Goal: Obtain resource: Download file/media

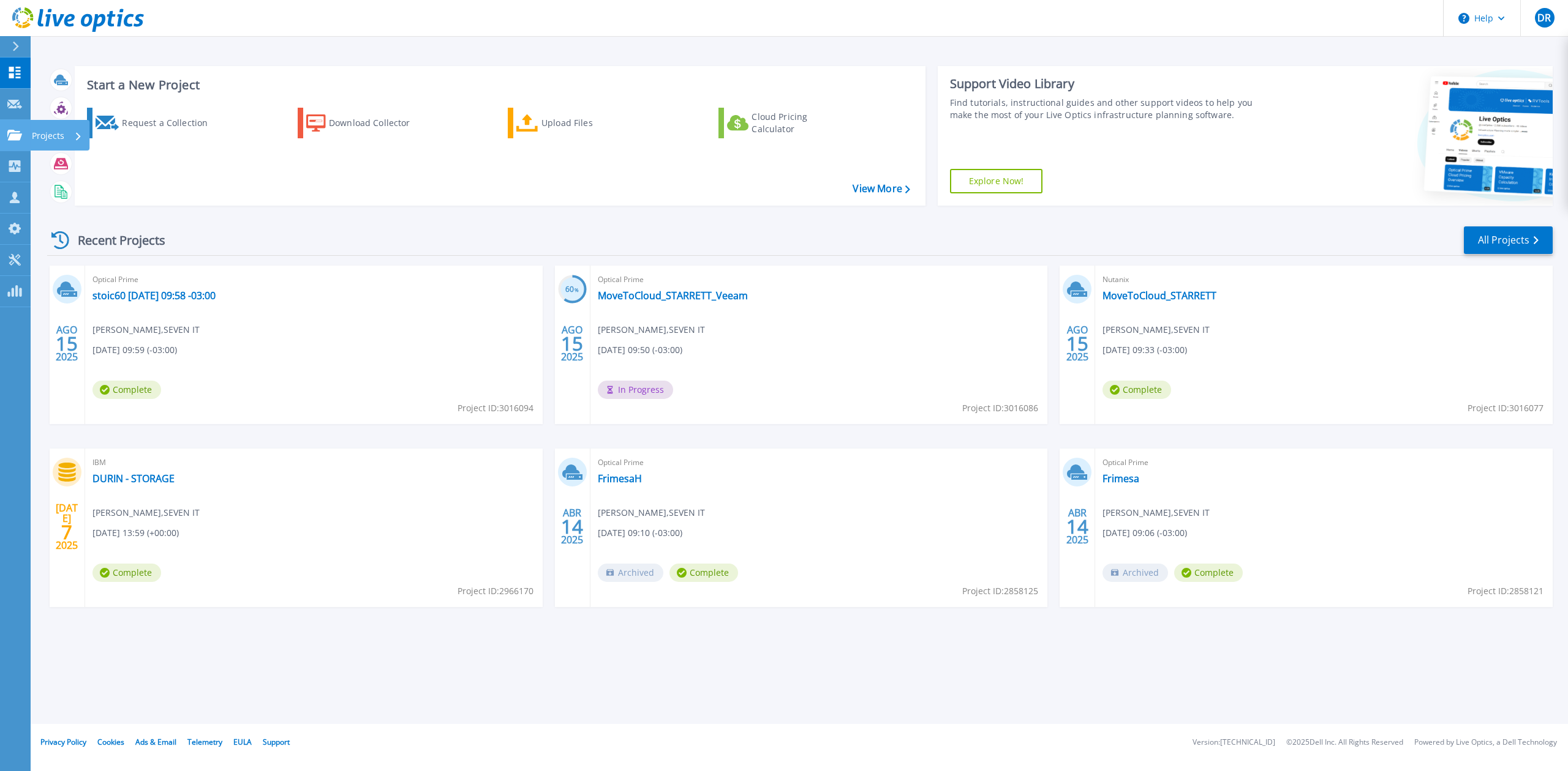
click at [11, 136] on icon at bounding box center [15, 134] width 15 height 10
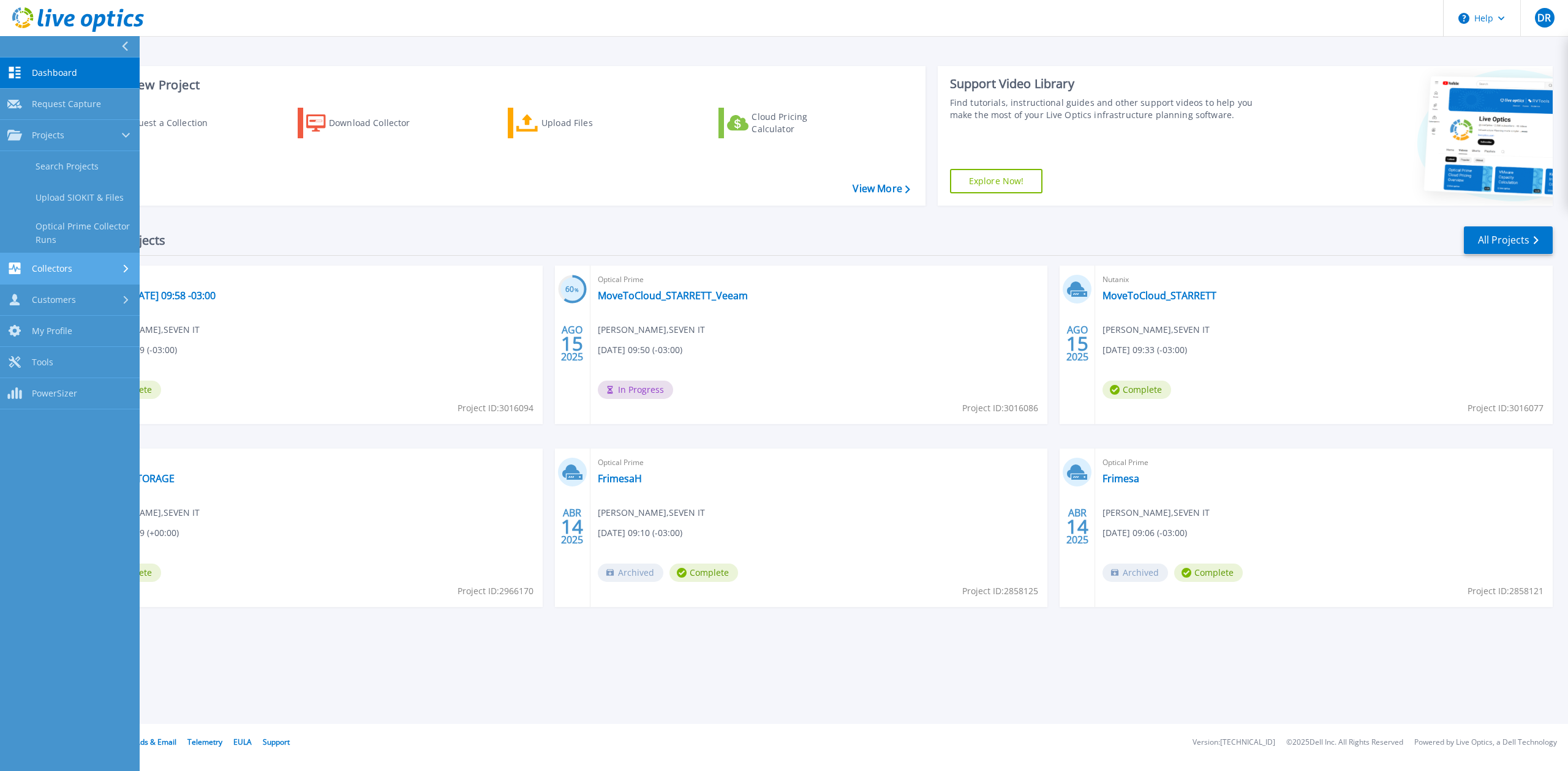
click at [84, 272] on div "Collectors" at bounding box center [70, 268] width 125 height 12
click at [97, 199] on link "Download Collector" at bounding box center [70, 198] width 140 height 31
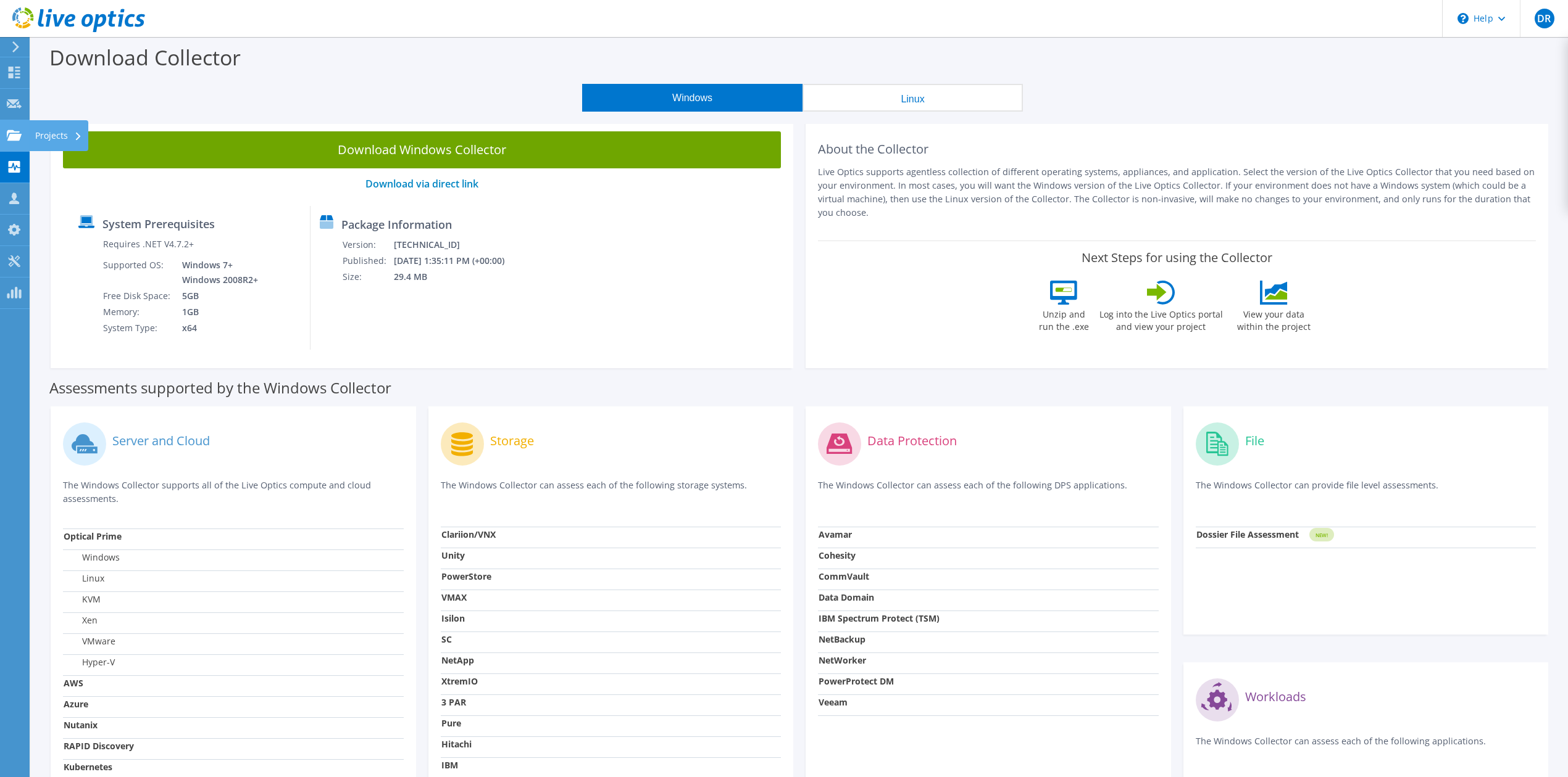
click at [12, 135] on use at bounding box center [14, 134] width 15 height 10
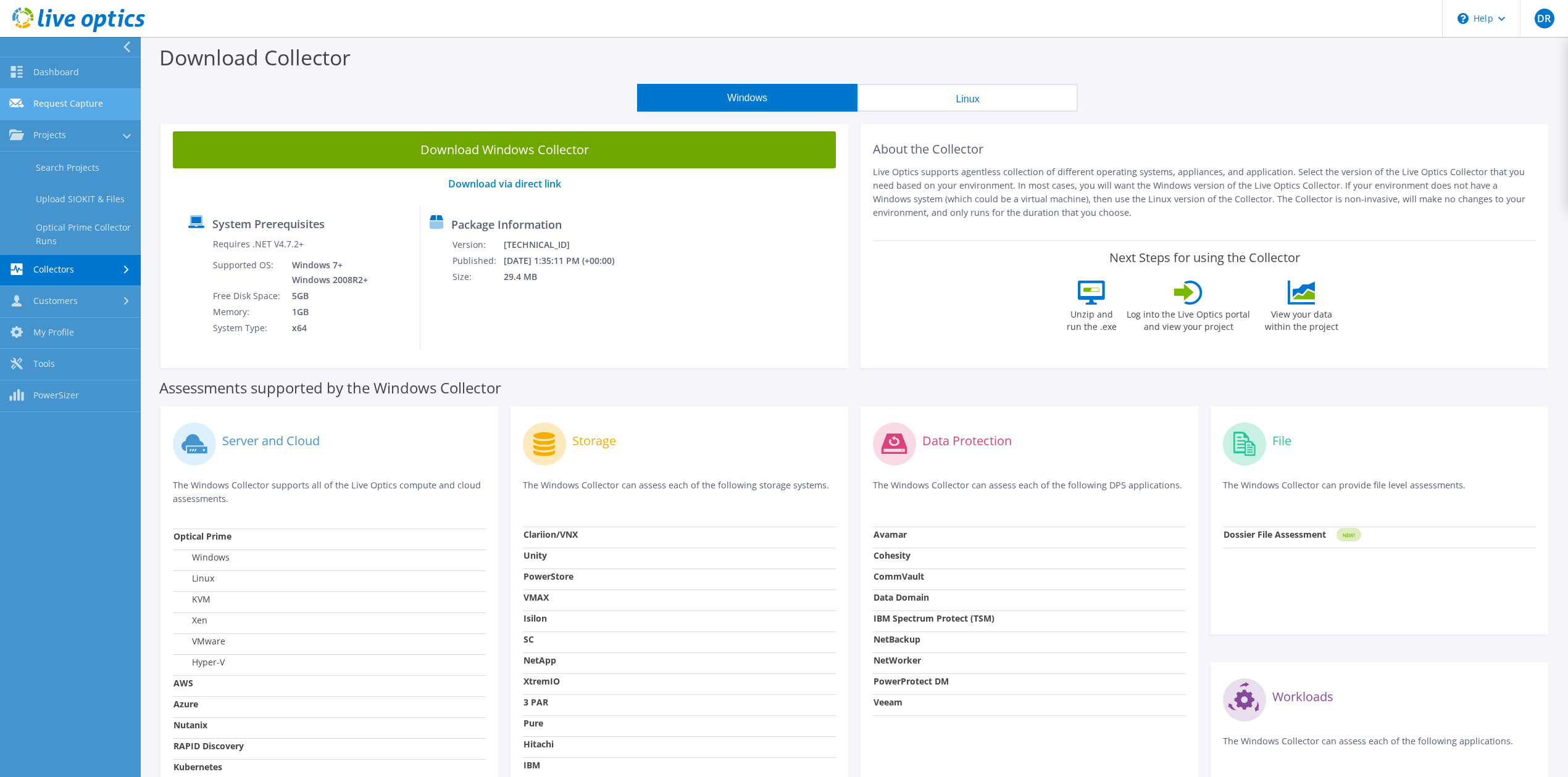
click at [53, 112] on link "Request Capture" at bounding box center [70, 105] width 141 height 31
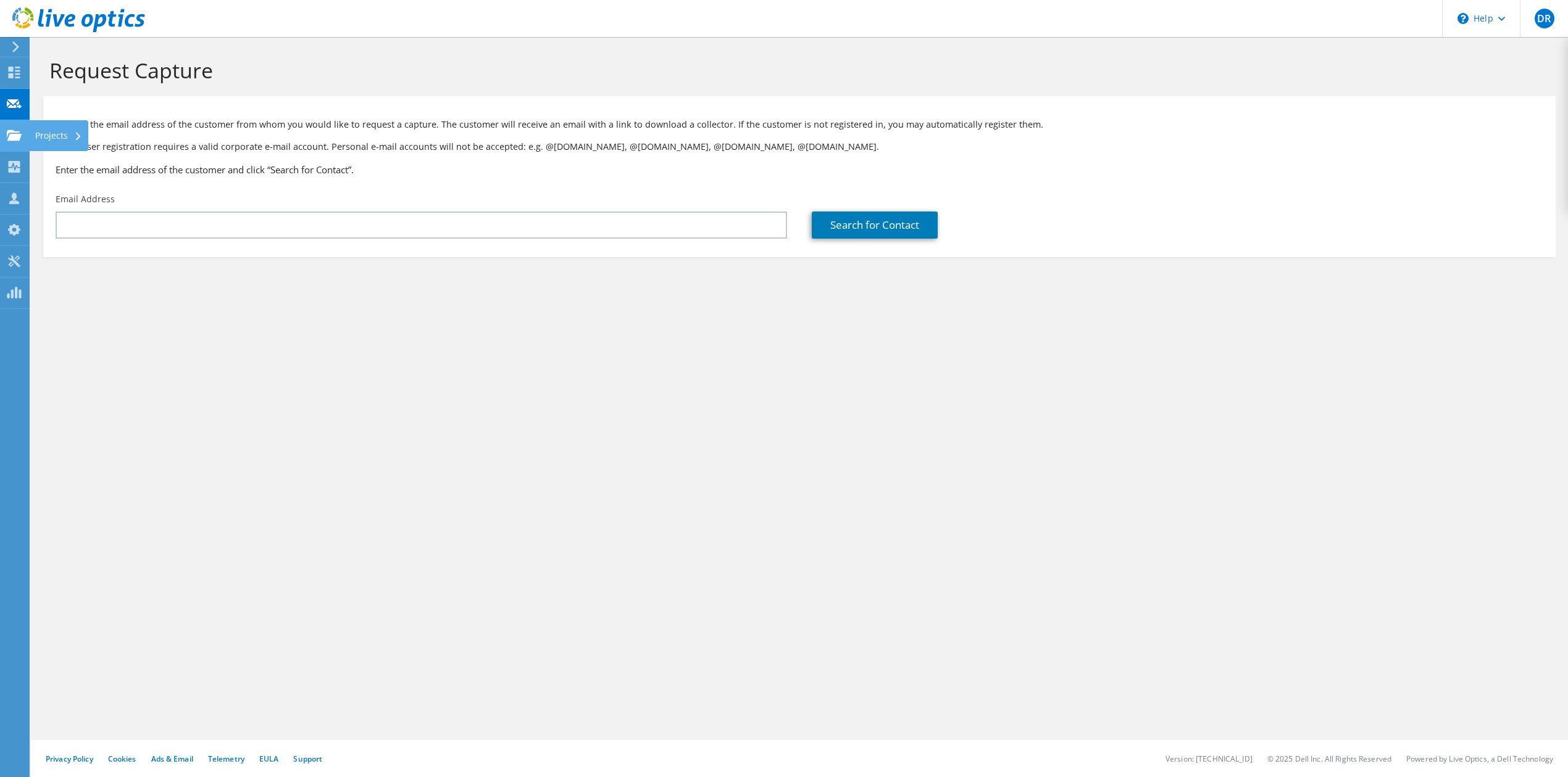
click at [16, 142] on div at bounding box center [14, 137] width 15 height 14
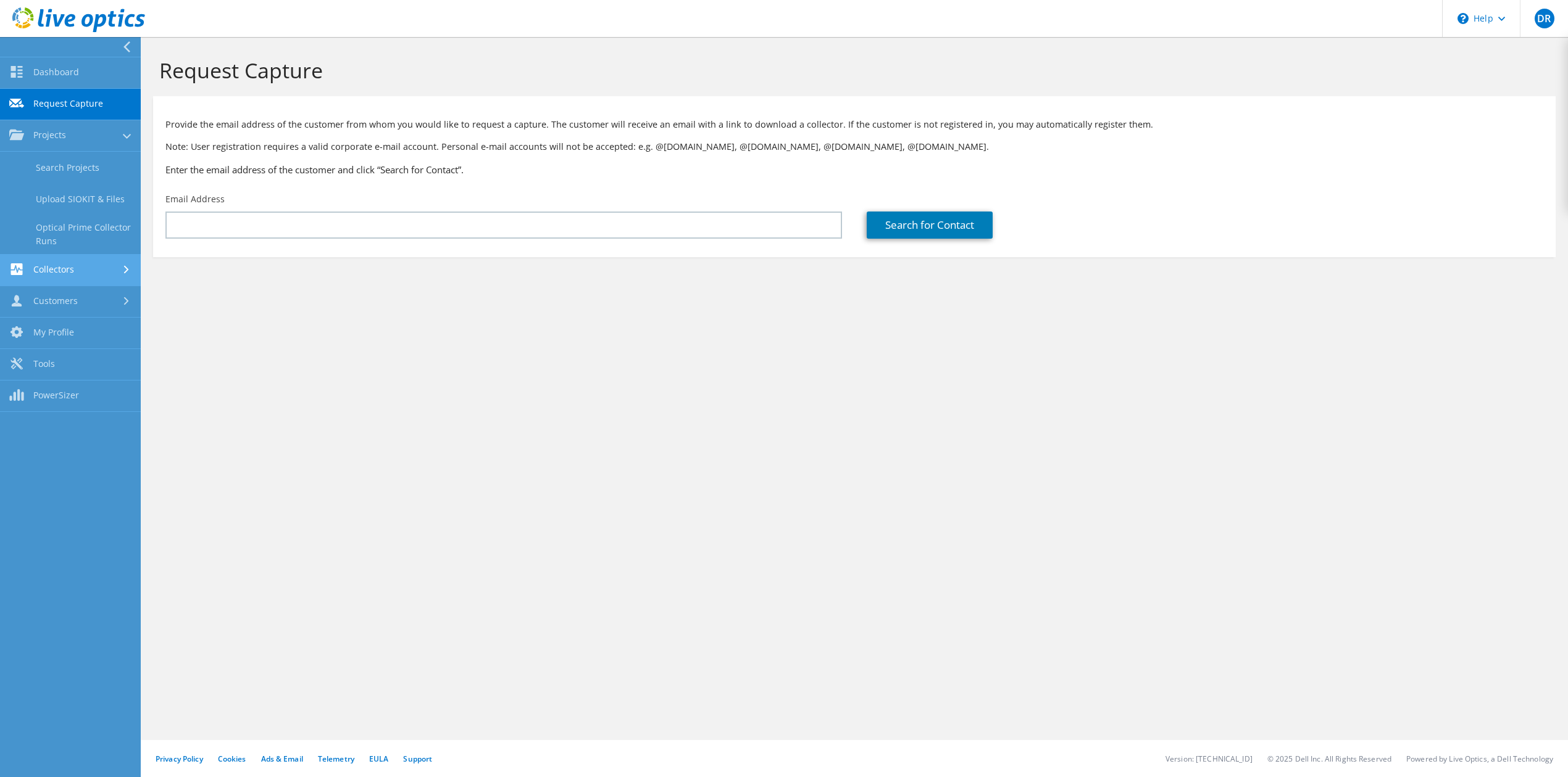
click at [94, 270] on link "Collectors" at bounding box center [70, 271] width 141 height 31
click at [75, 79] on link "Dashboard" at bounding box center [70, 73] width 141 height 31
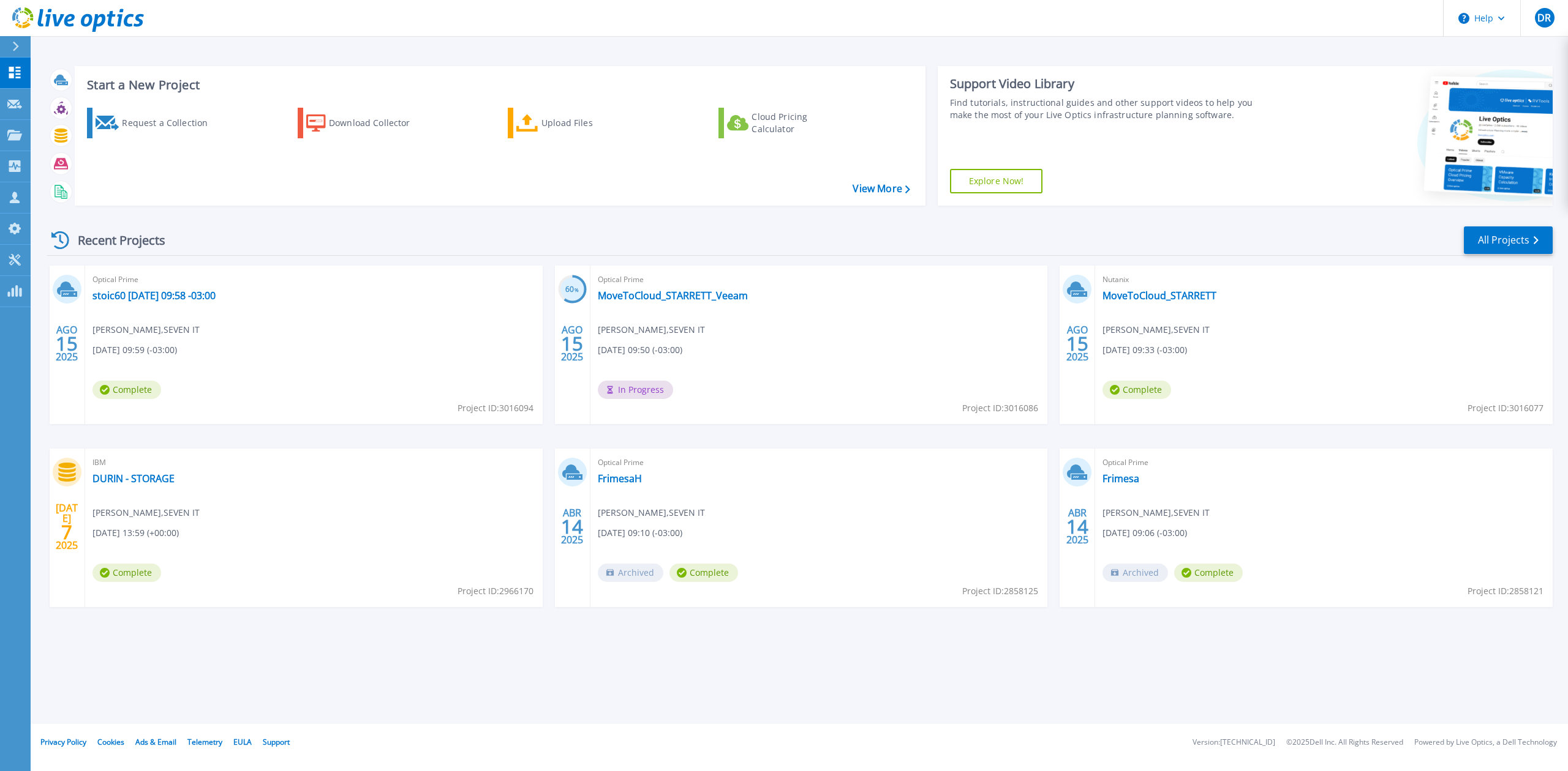
click at [9, 47] on button at bounding box center [15, 47] width 31 height 22
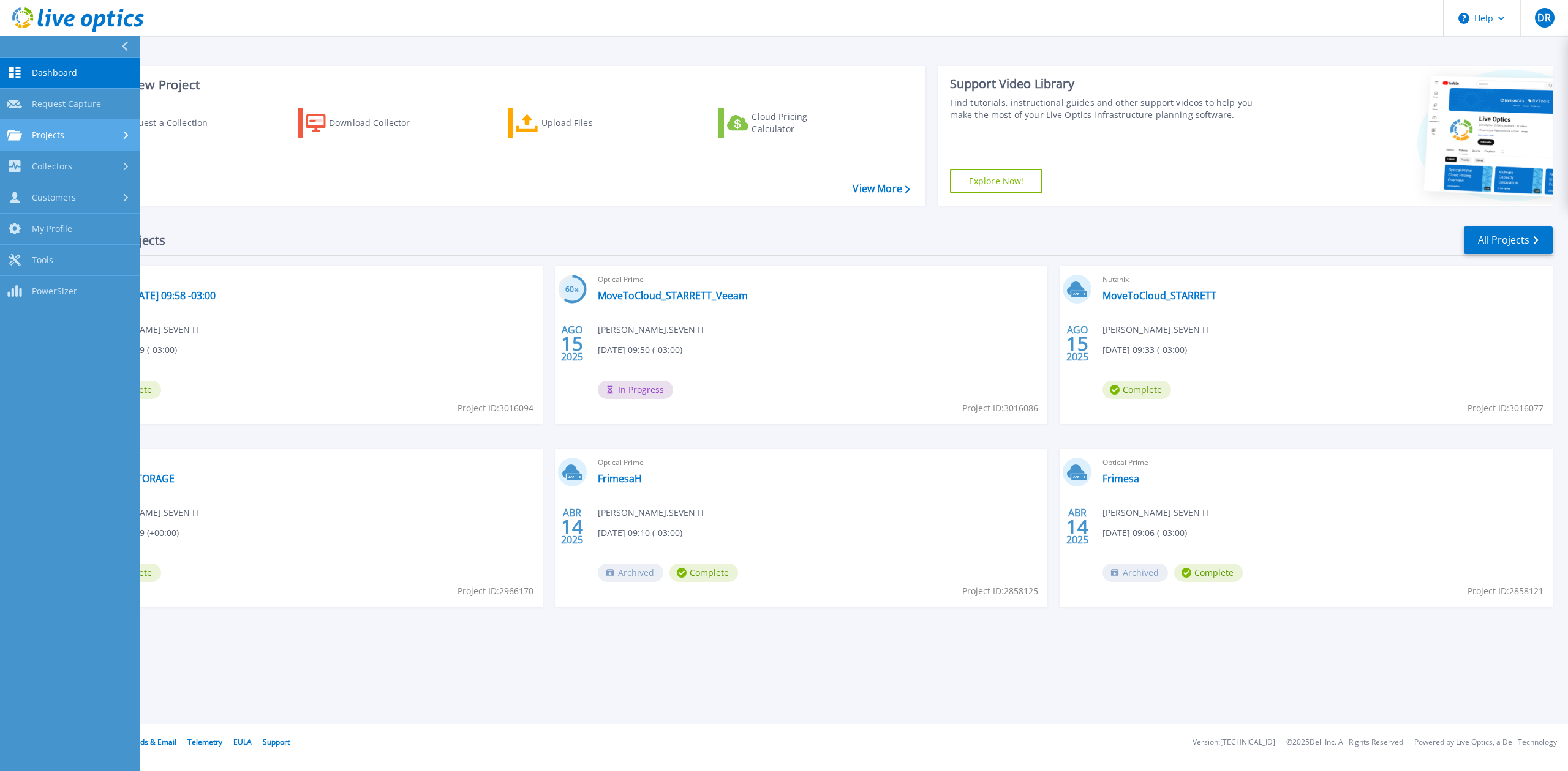
click at [98, 138] on div "Projects" at bounding box center [70, 135] width 125 height 11
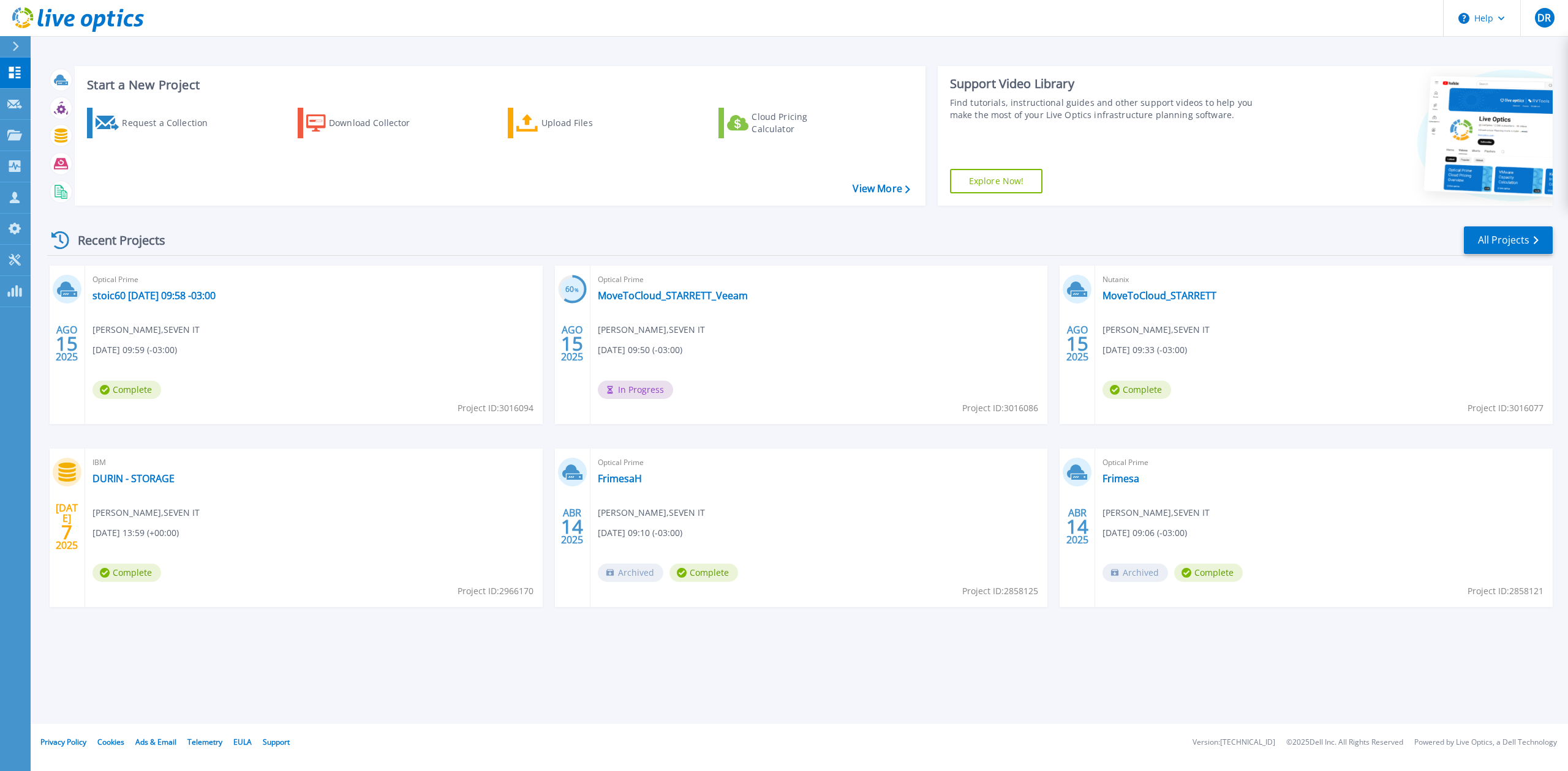
drag, startPoint x: 689, startPoint y: 381, endPoint x: 680, endPoint y: 381, distance: 9.0
click at [687, 381] on div "Optical Prime MoveToCloud_STARRETT_Veeam Danilo Reis , SEVEN IT 08/15/2025, 09:…" at bounding box center [820, 345] width 458 height 159
drag, startPoint x: 606, startPoint y: 383, endPoint x: 615, endPoint y: 388, distance: 10.3
click at [615, 388] on span "In Progress" at bounding box center [635, 390] width 75 height 18
click at [634, 392] on span "In Progress" at bounding box center [635, 390] width 75 height 18
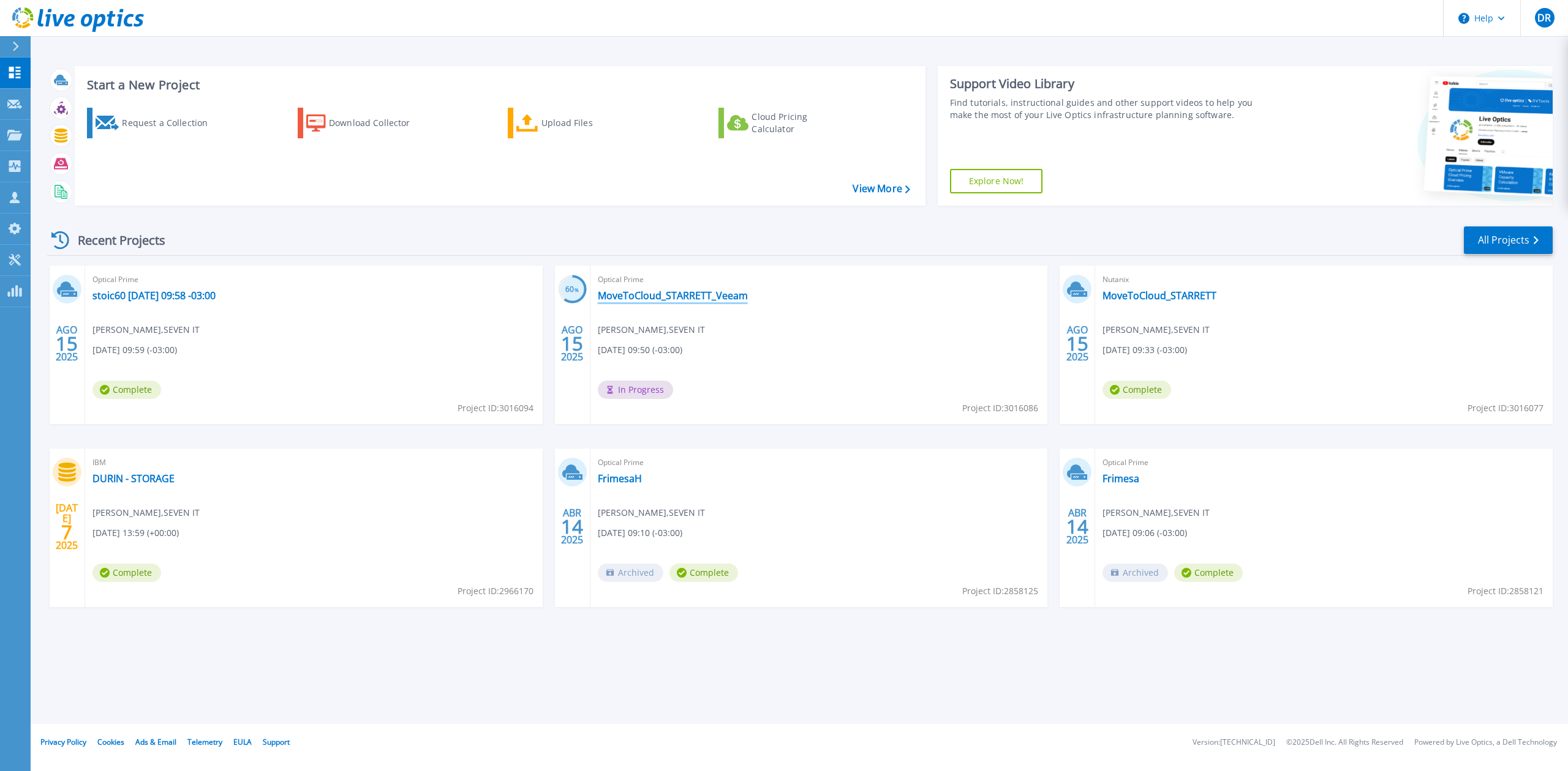
click at [714, 297] on link "MoveToCloud_STARRETT_Veeam" at bounding box center [672, 296] width 150 height 12
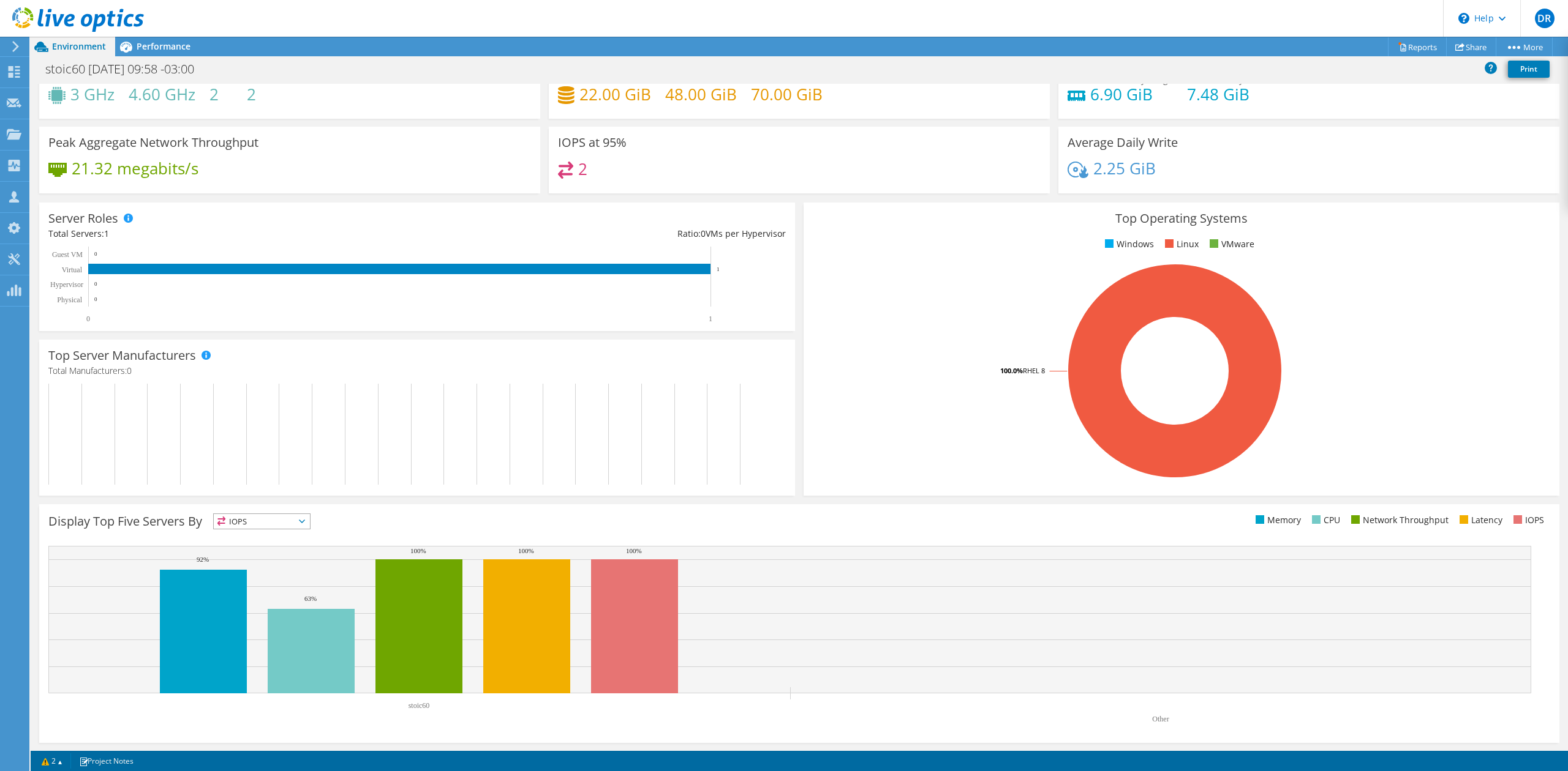
click at [297, 524] on span "IOPS" at bounding box center [262, 522] width 96 height 15
click at [273, 557] on li "Memory" at bounding box center [262, 554] width 96 height 17
click at [280, 528] on span "Memory" at bounding box center [254, 522] width 81 height 15
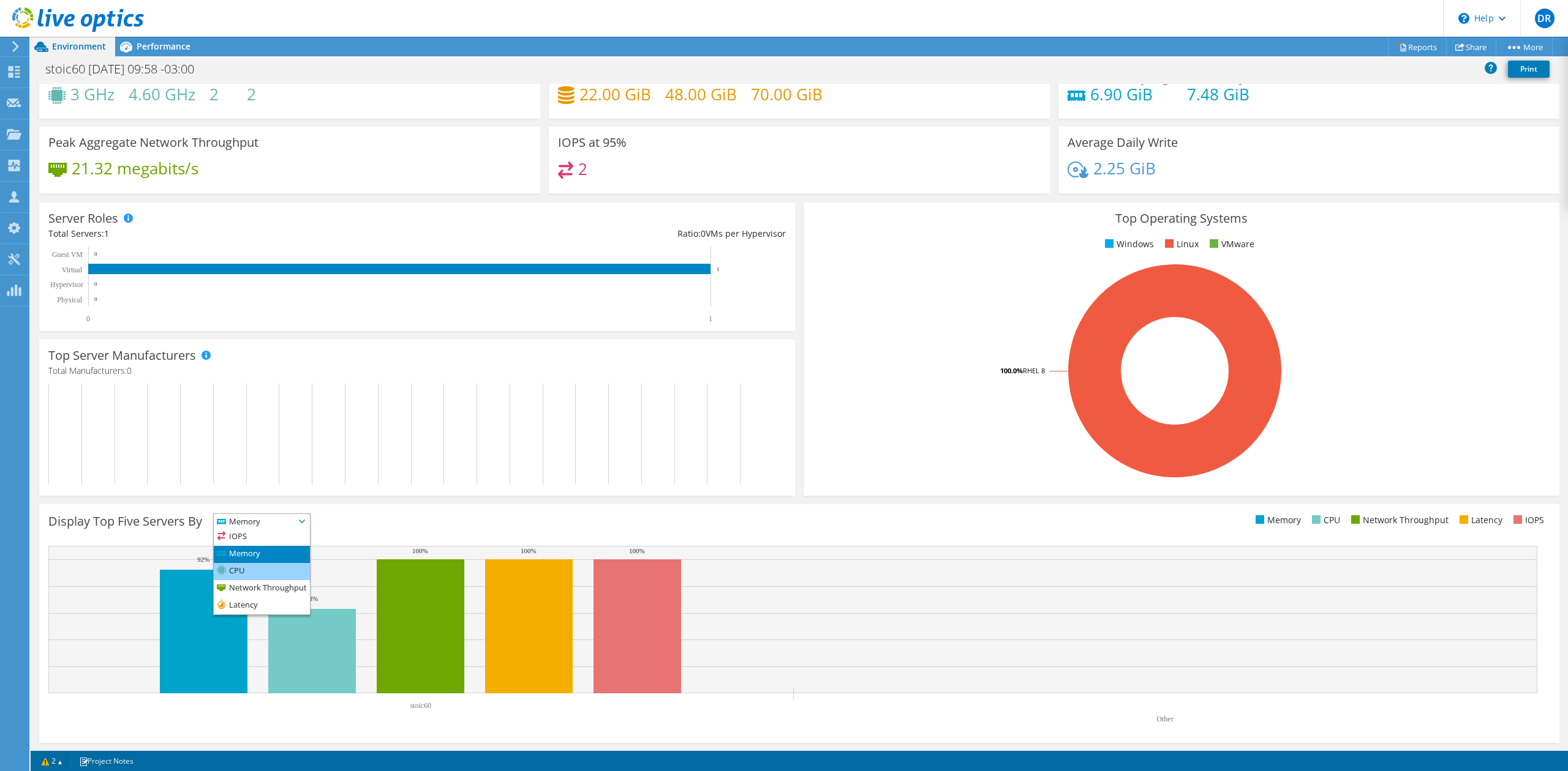
click at [265, 573] on li "CPU" at bounding box center [262, 571] width 96 height 17
drag, startPoint x: 412, startPoint y: 710, endPoint x: 462, endPoint y: 711, distance: 50.0
click at [462, 711] on rect at bounding box center [792, 638] width 1489 height 184
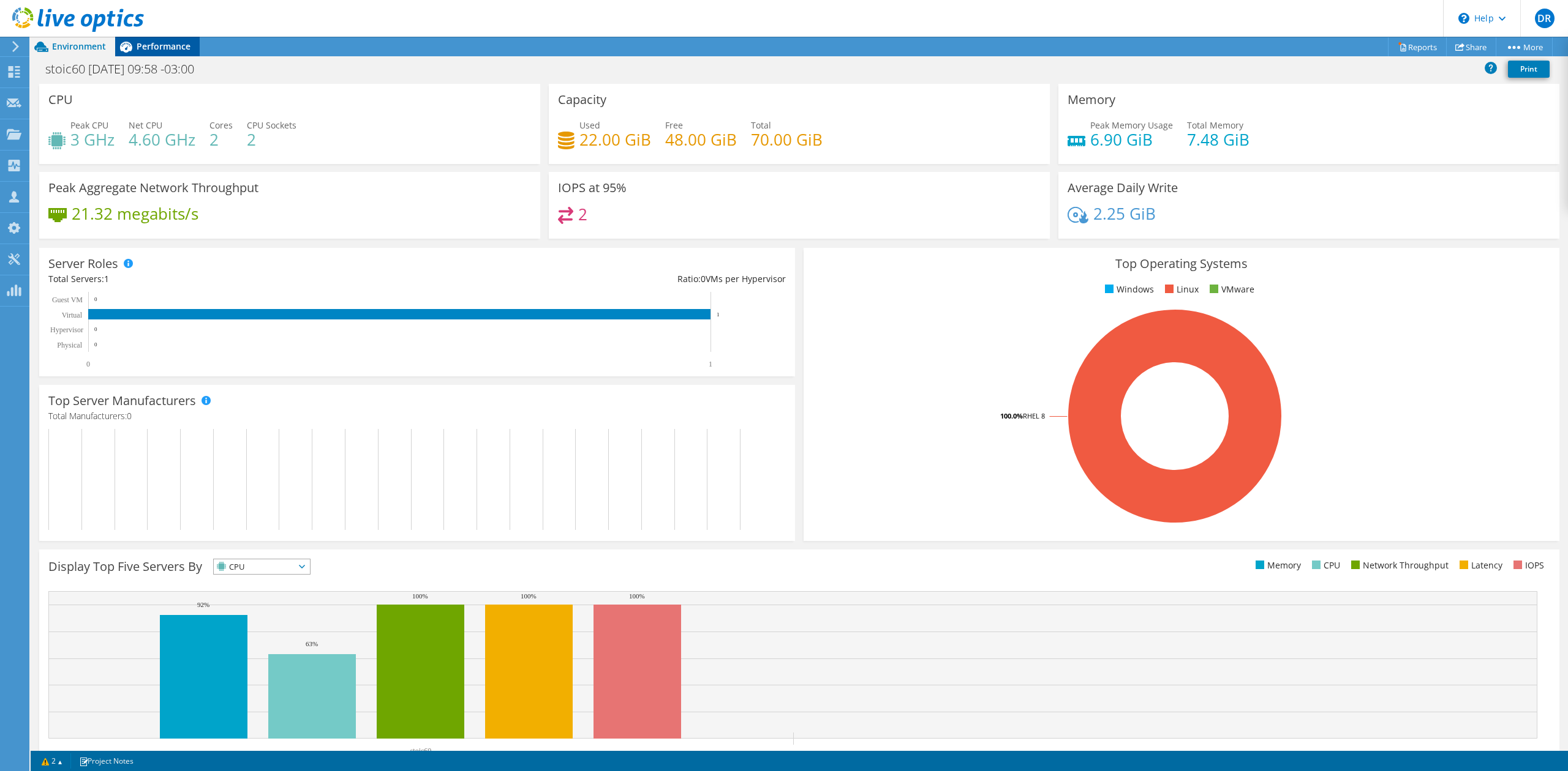
click at [182, 48] on span "Performance" at bounding box center [163, 46] width 54 height 12
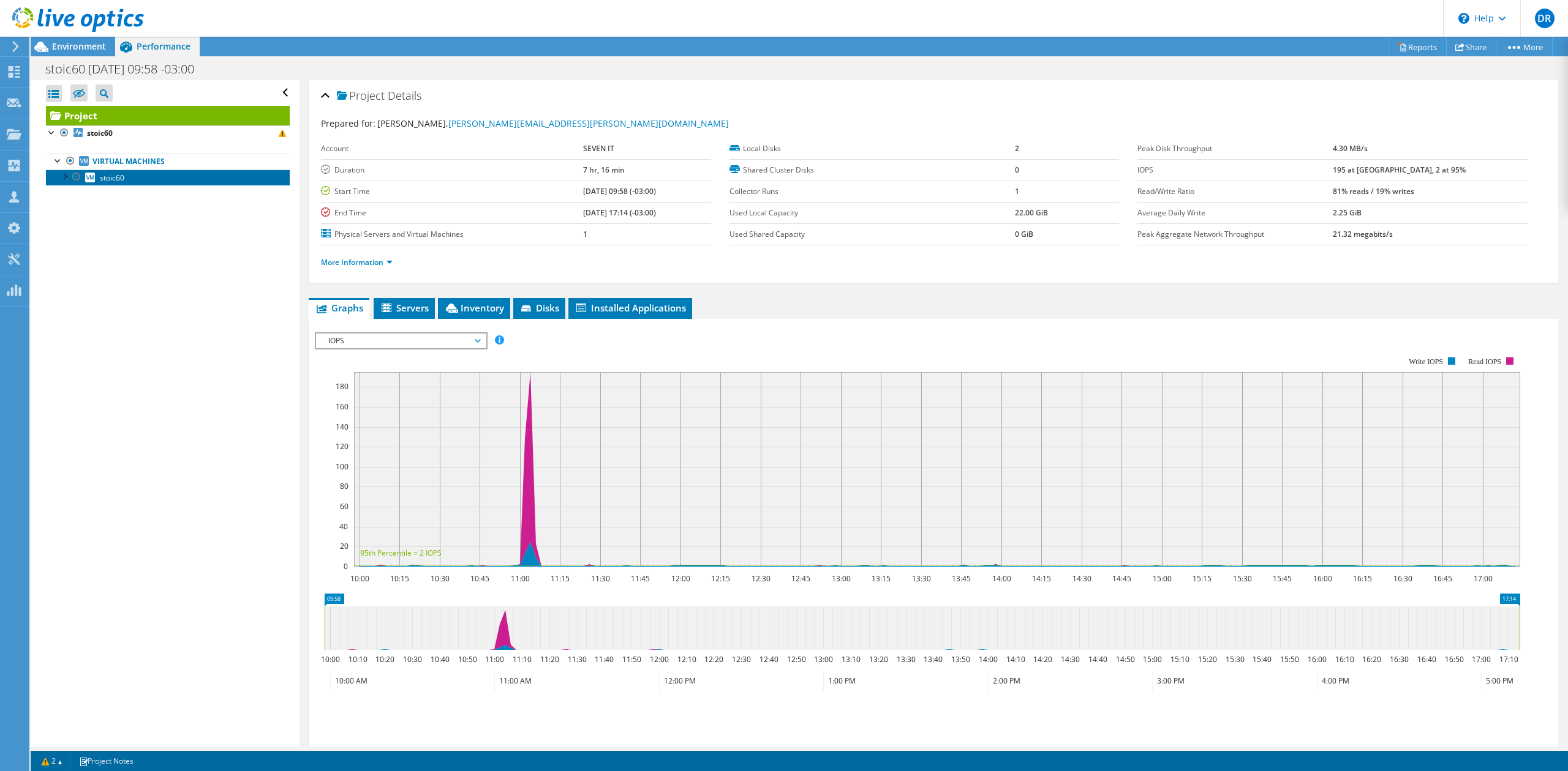
click at [151, 178] on link "stoic60" at bounding box center [168, 177] width 244 height 16
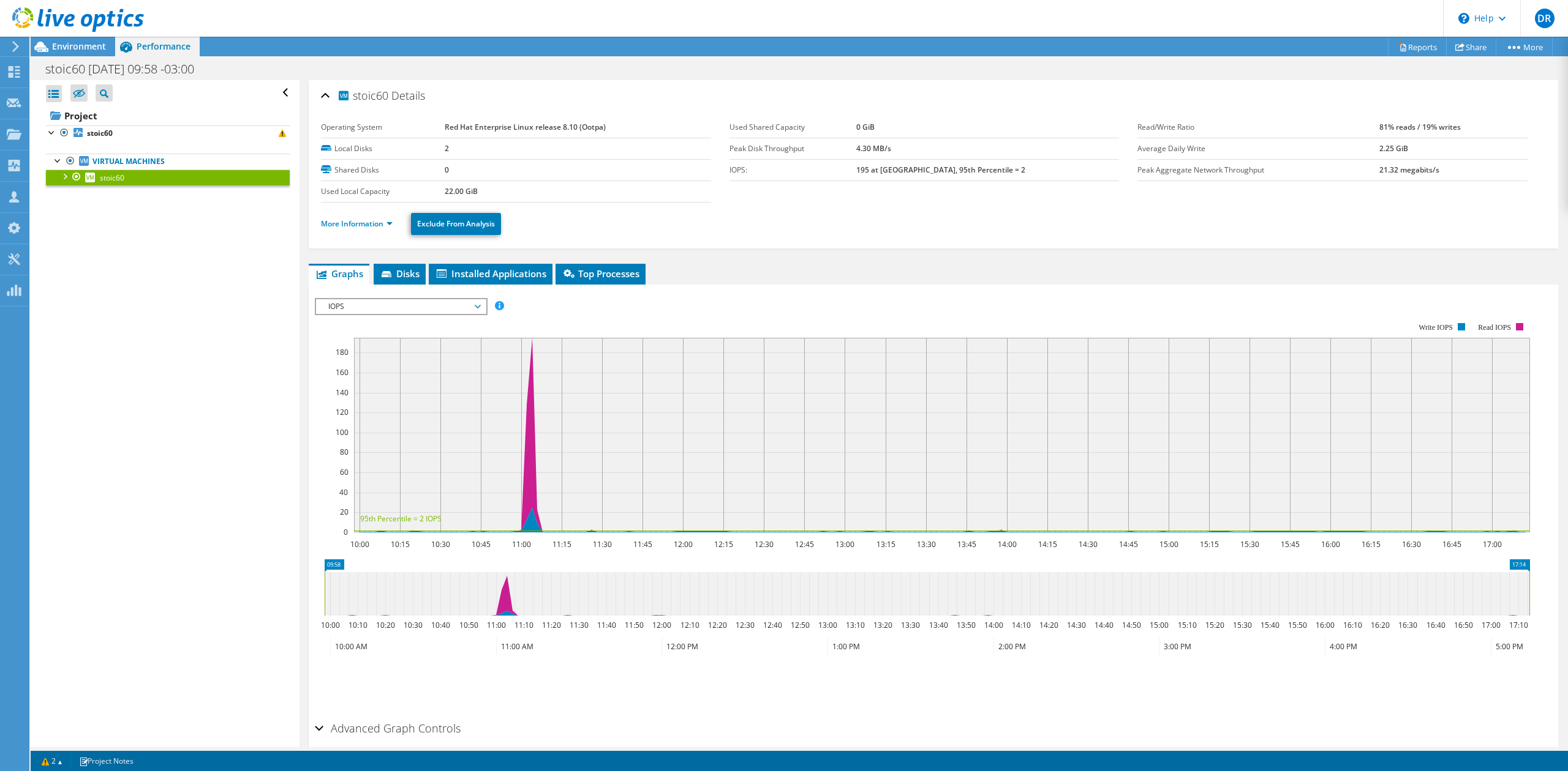
click at [67, 177] on div at bounding box center [65, 176] width 12 height 12
click at [153, 202] on link "vdb" at bounding box center [168, 193] width 244 height 16
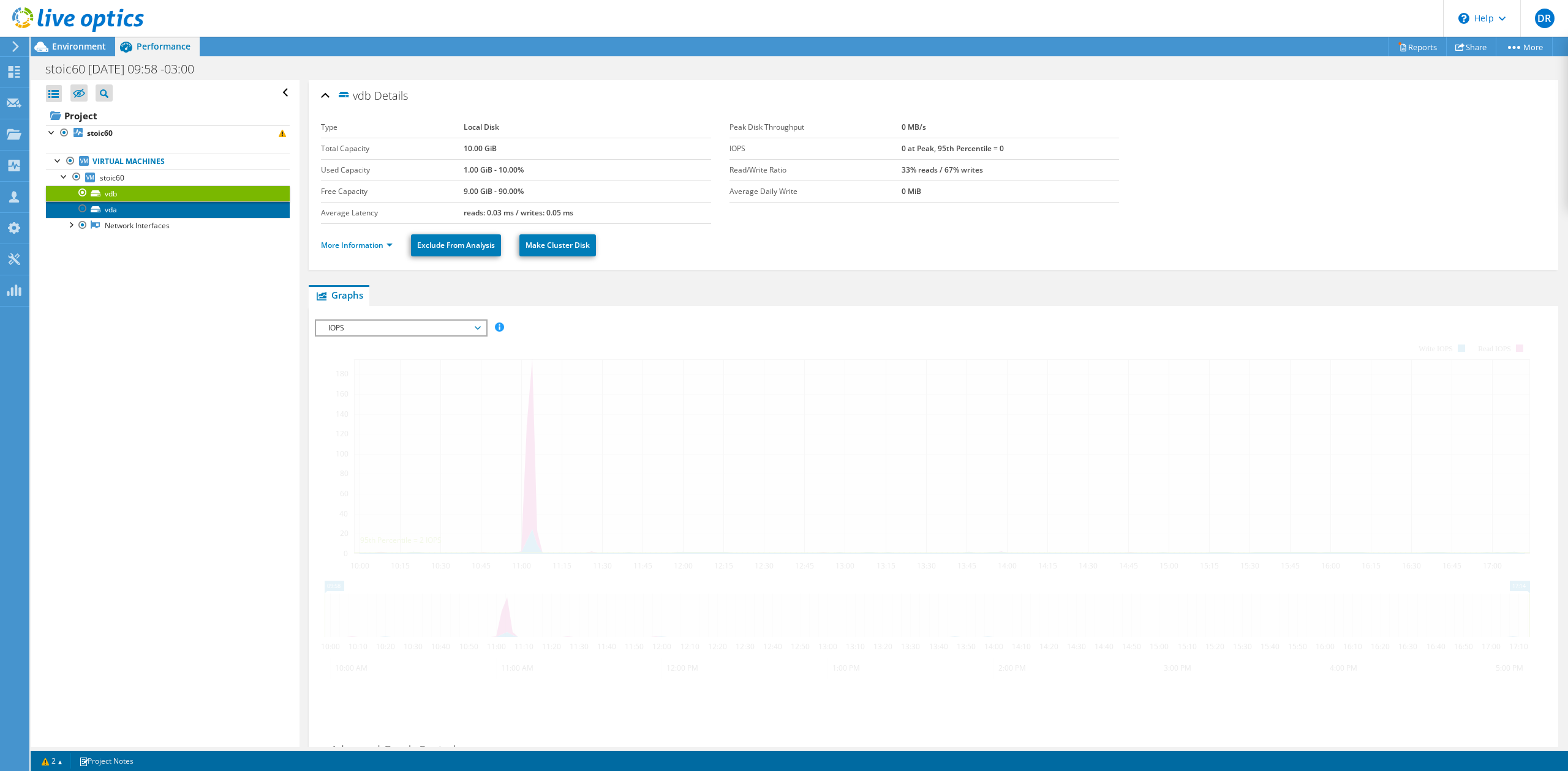
click at [141, 212] on link "vda" at bounding box center [168, 209] width 244 height 16
click at [136, 219] on link "Network Interfaces" at bounding box center [168, 225] width 244 height 16
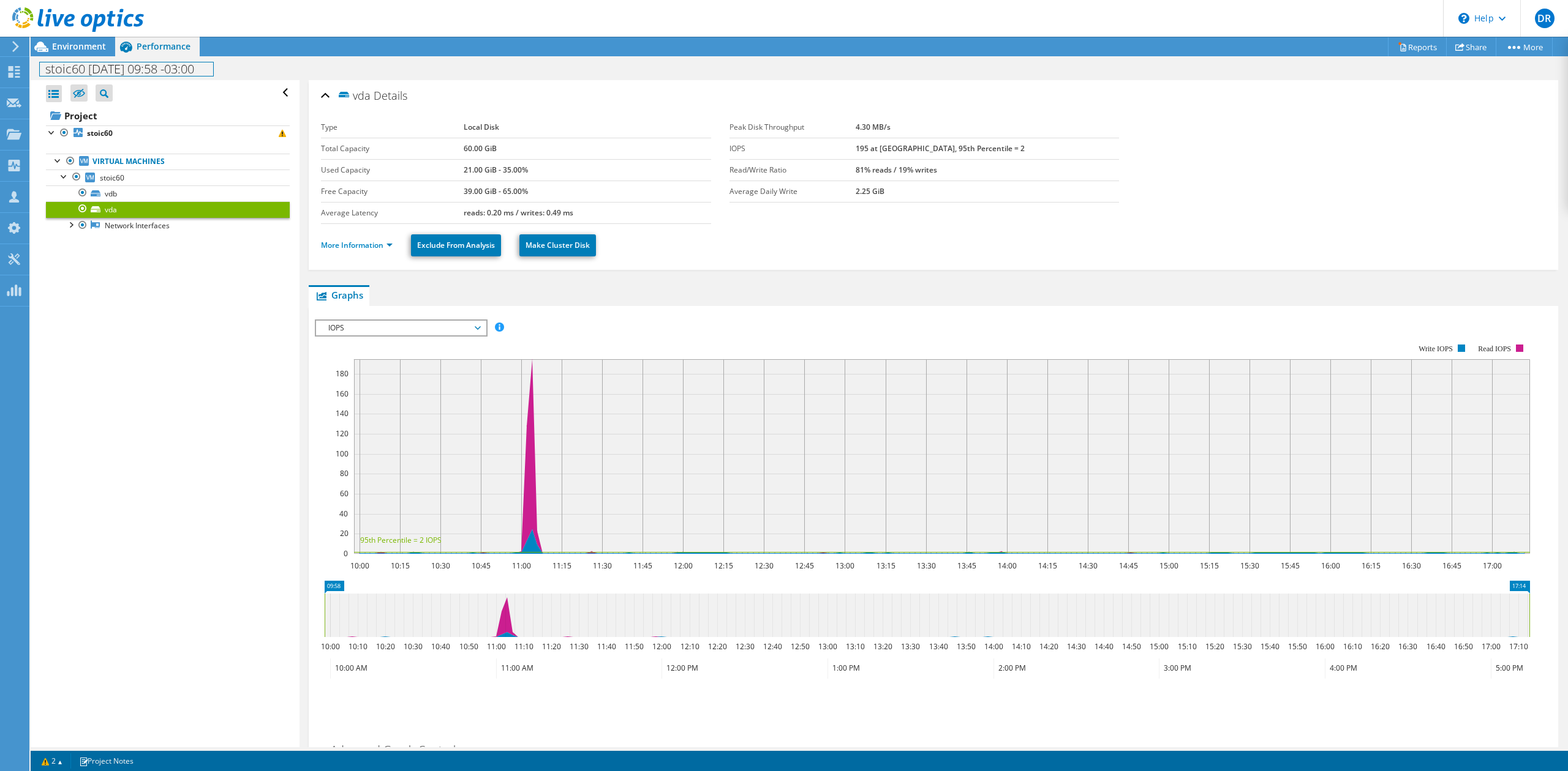
click at [70, 56] on div "stoic60 2025-08-15 09:58 -03:00 Print" at bounding box center [799, 68] width 1537 height 24
click at [71, 47] on span "Environment" at bounding box center [79, 46] width 54 height 12
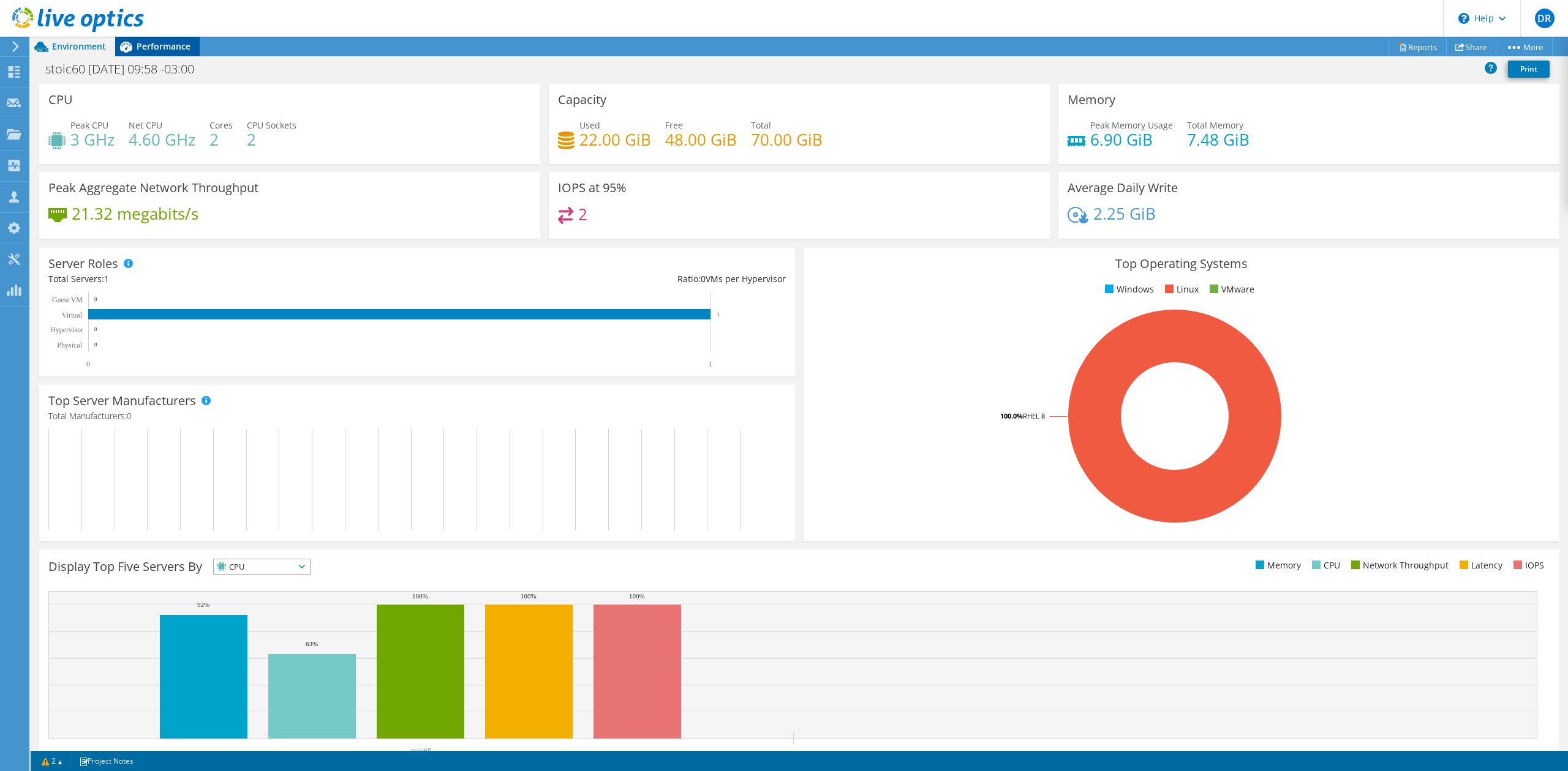
click at [154, 45] on span "Performance" at bounding box center [163, 46] width 54 height 12
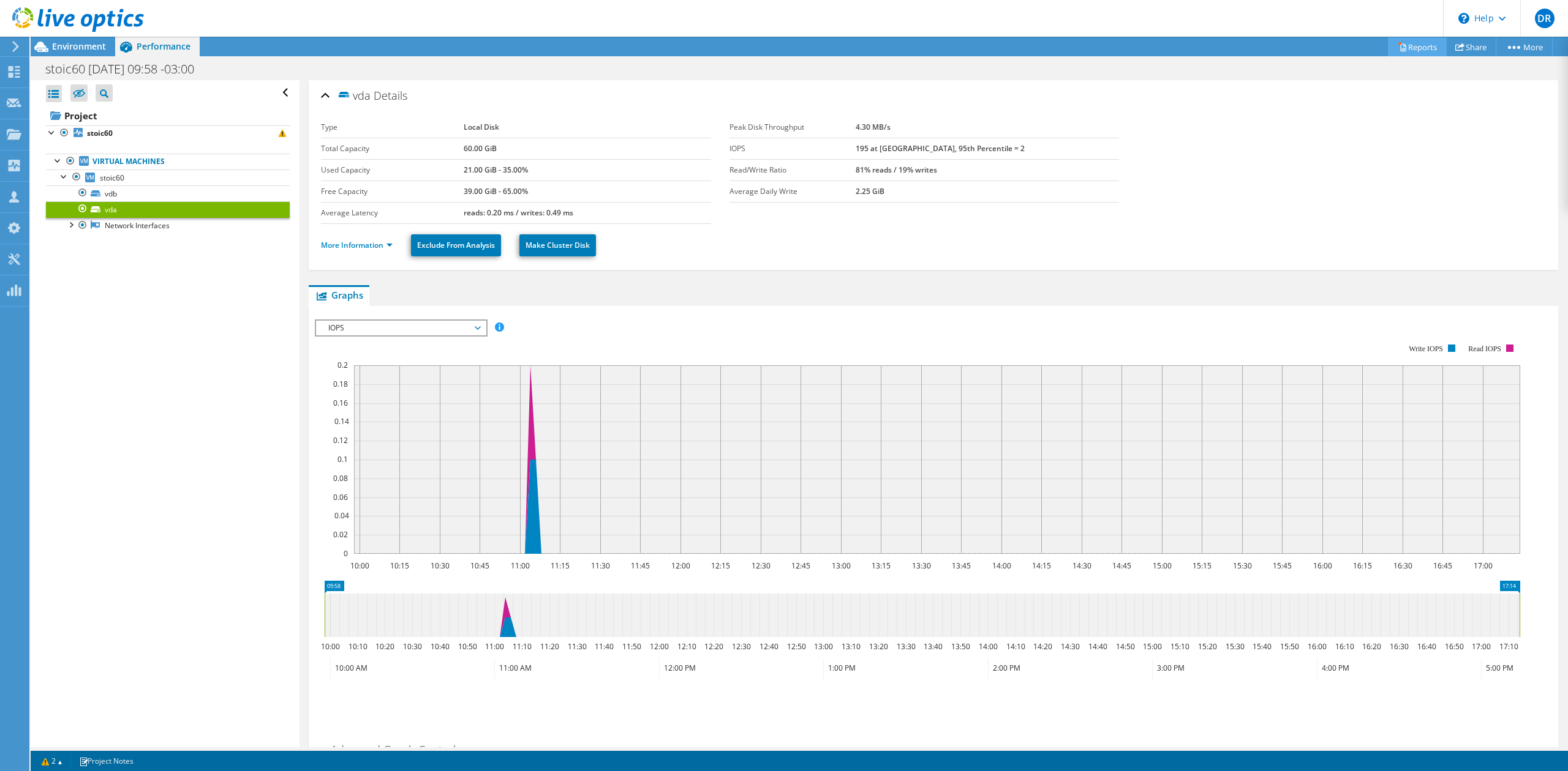
click at [1409, 50] on link "Reports" at bounding box center [1417, 47] width 59 height 19
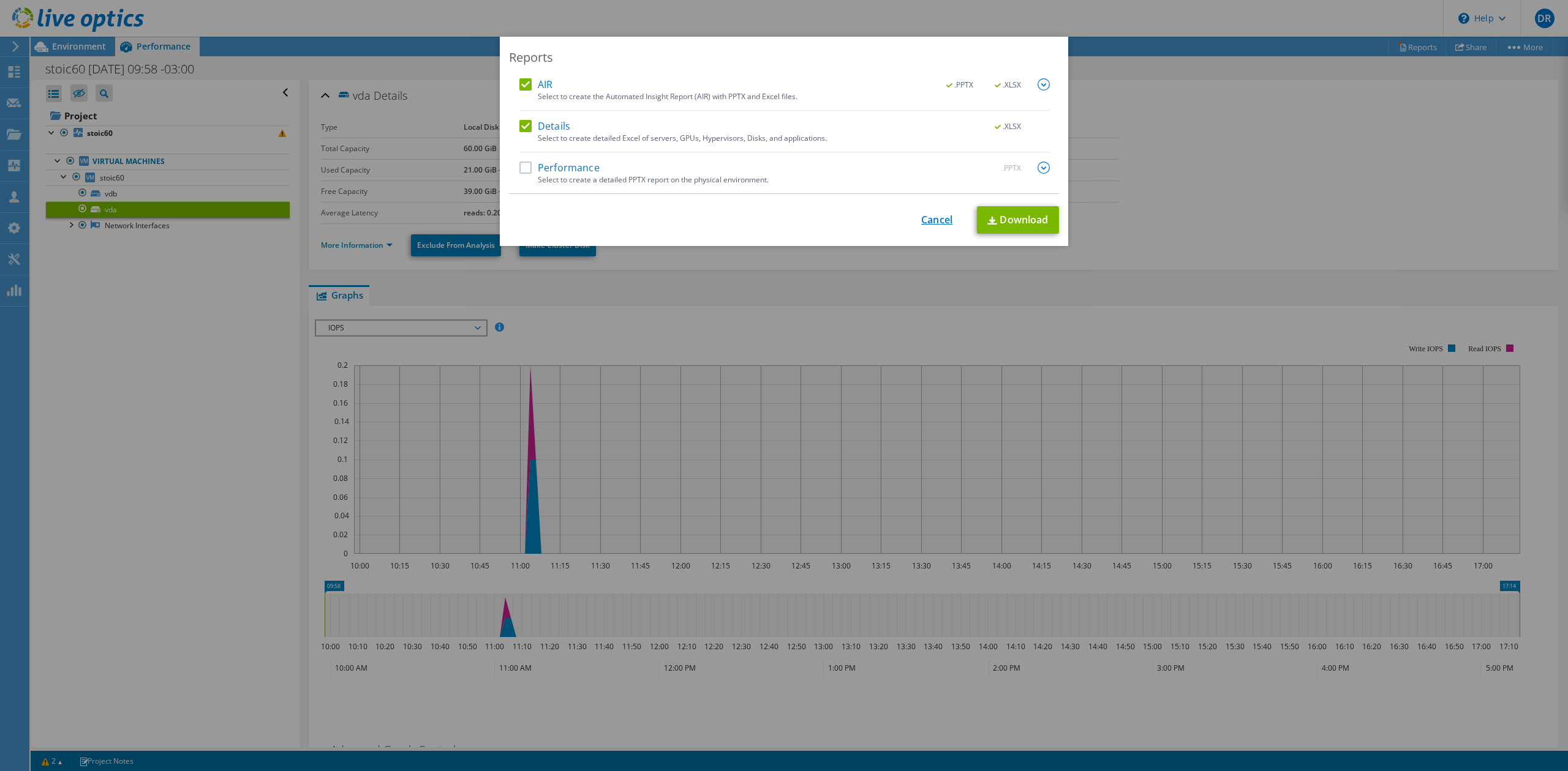
click at [925, 226] on link "Cancel" at bounding box center [937, 220] width 31 height 12
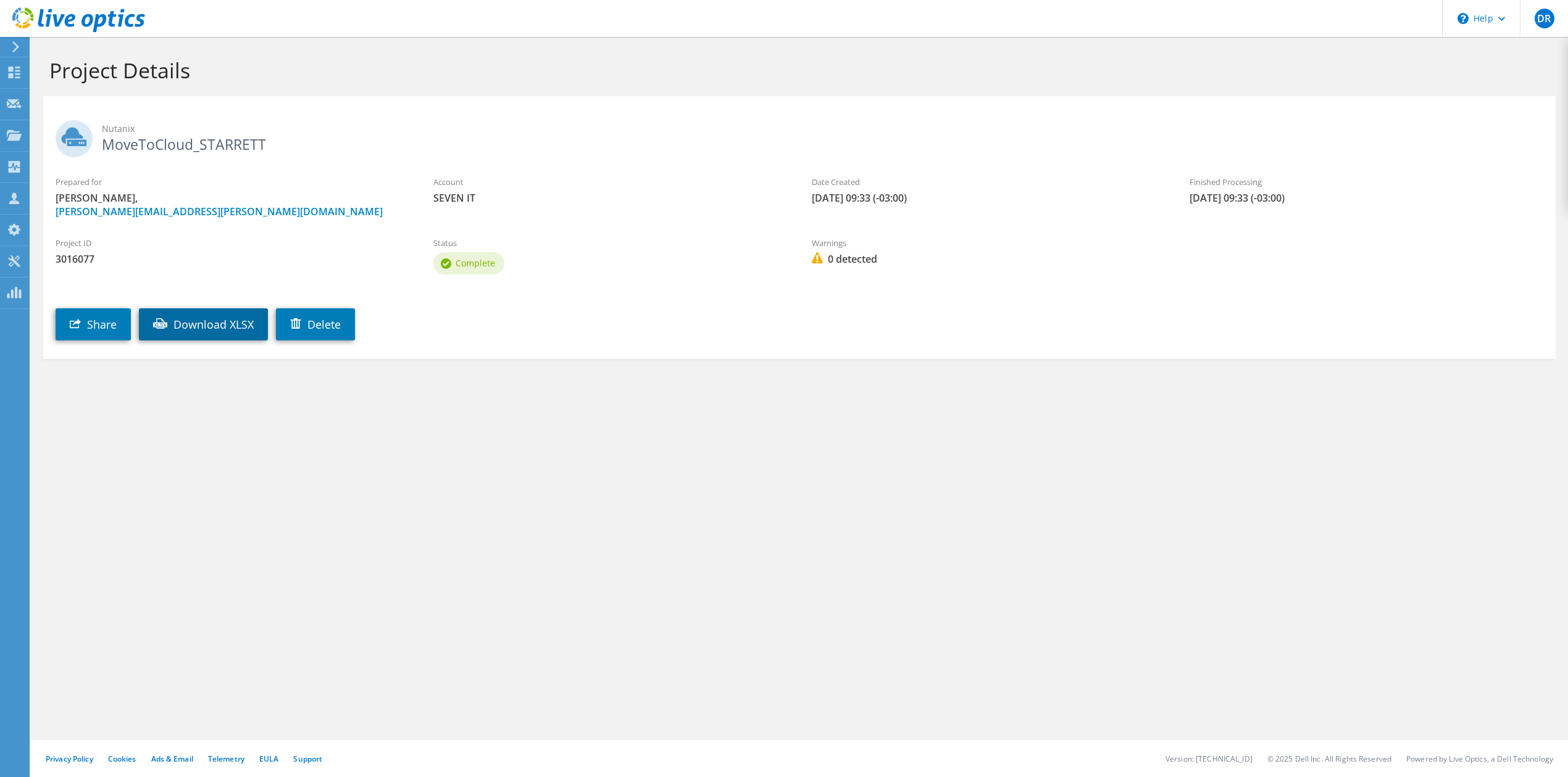
click at [217, 326] on link "Download XLSX" at bounding box center [203, 324] width 129 height 32
click at [209, 324] on link "Download XLSX" at bounding box center [203, 324] width 129 height 32
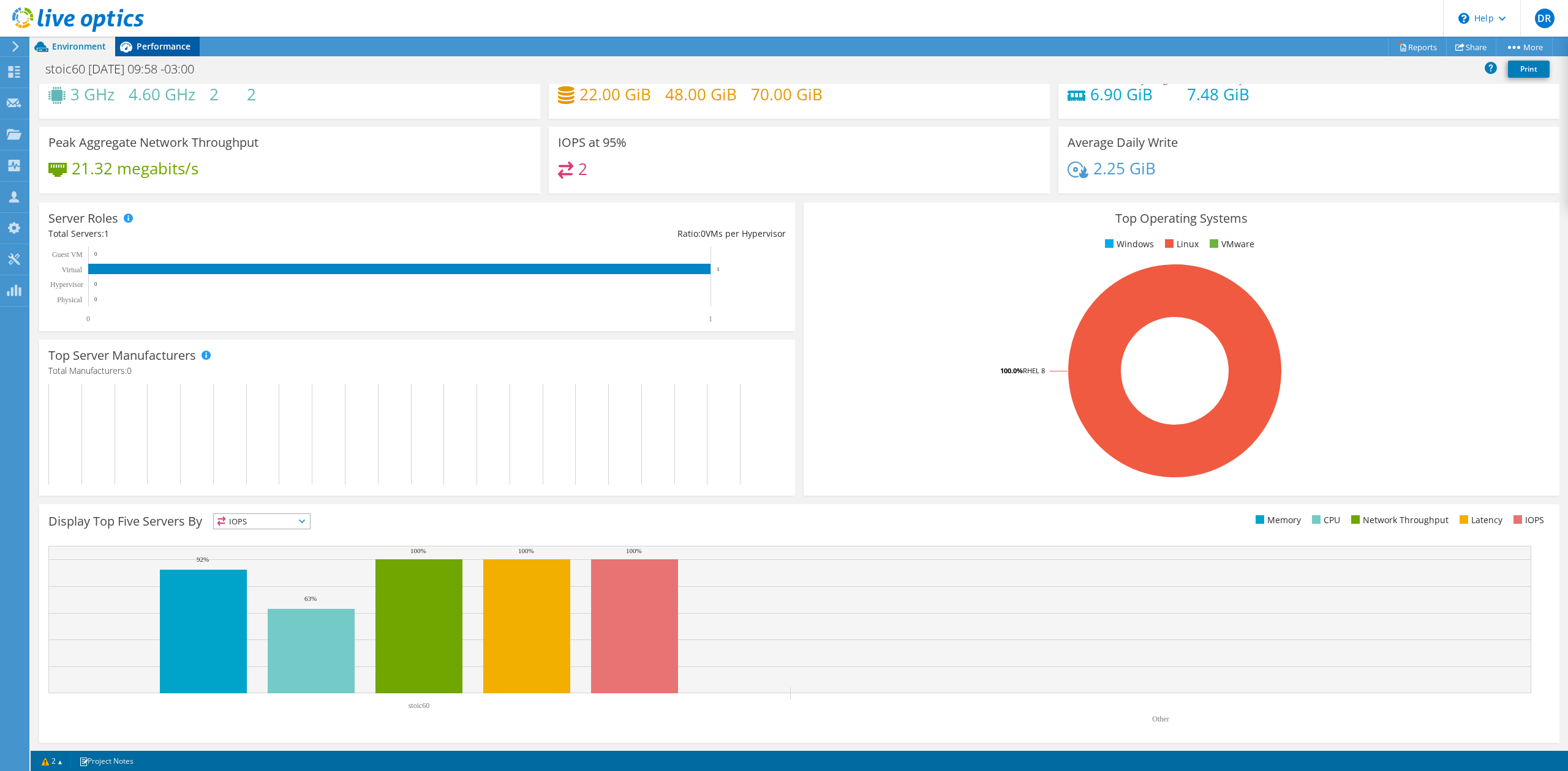
click at [164, 47] on span "Performance" at bounding box center [163, 46] width 54 height 12
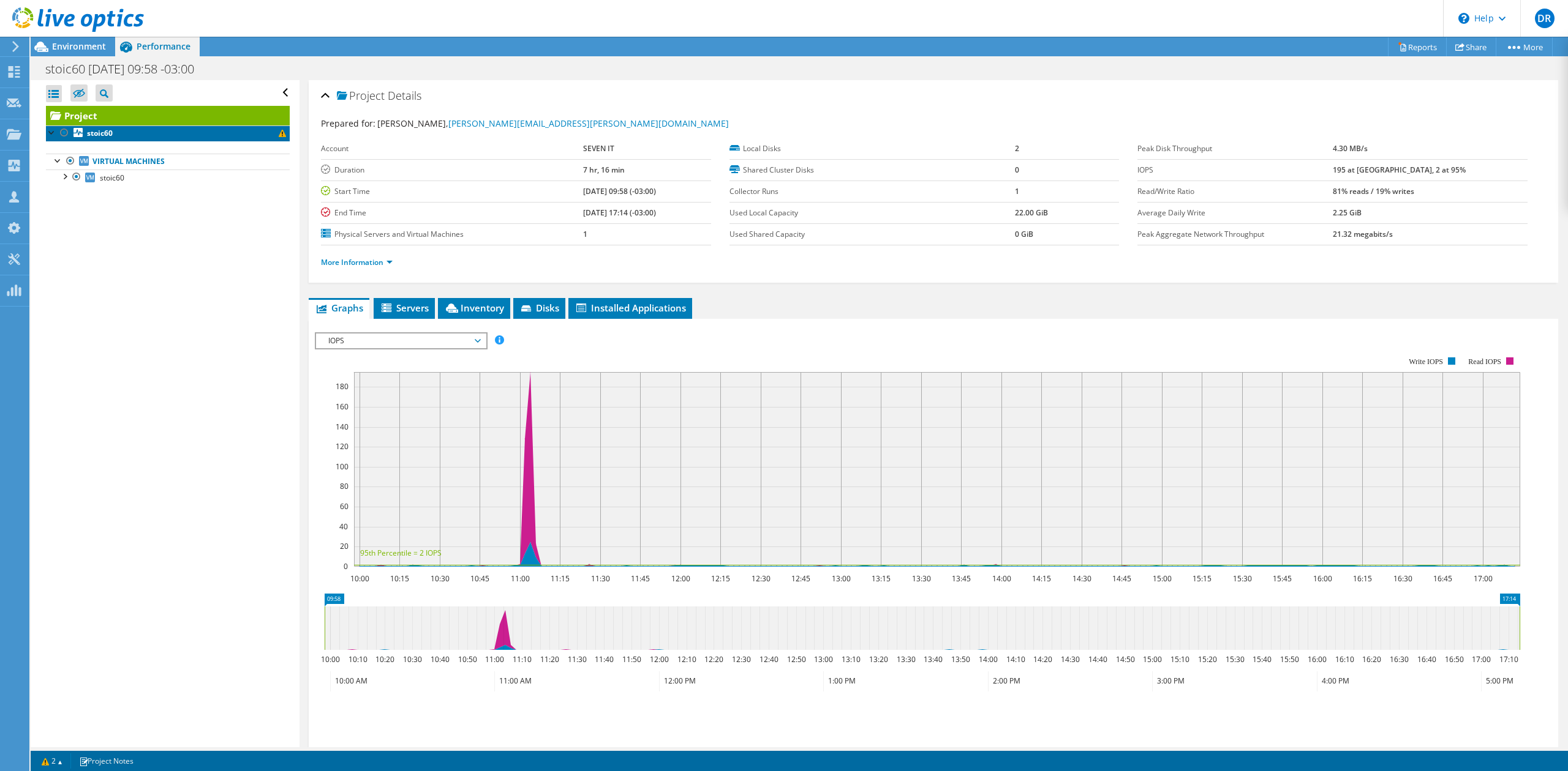
click at [111, 136] on b "stoic60" at bounding box center [100, 133] width 26 height 10
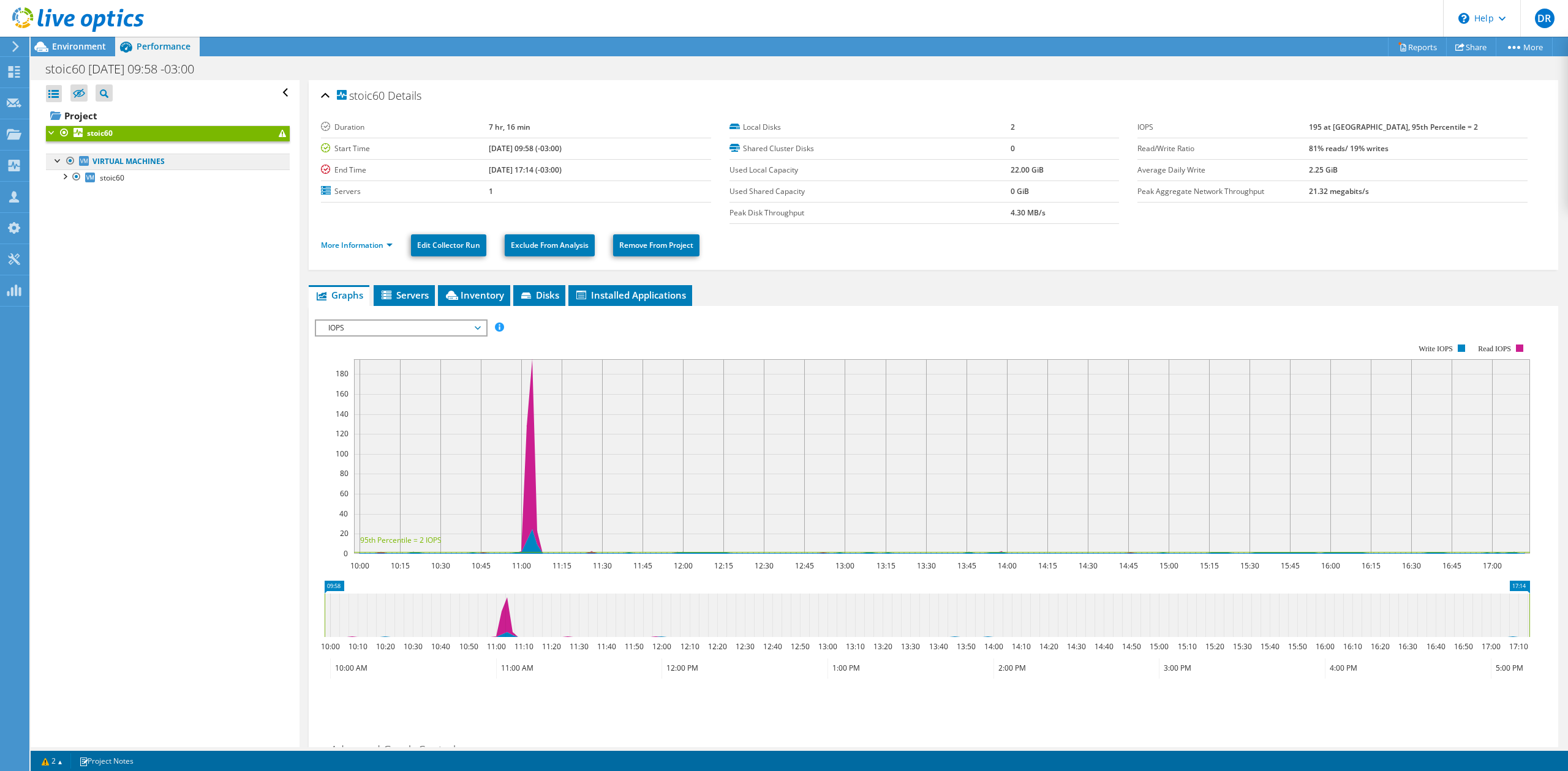
click at [162, 167] on link "Virtual Machines" at bounding box center [168, 161] width 244 height 16
click at [69, 179] on div at bounding box center [65, 176] width 12 height 12
click at [134, 200] on link "vdb" at bounding box center [168, 193] width 244 height 16
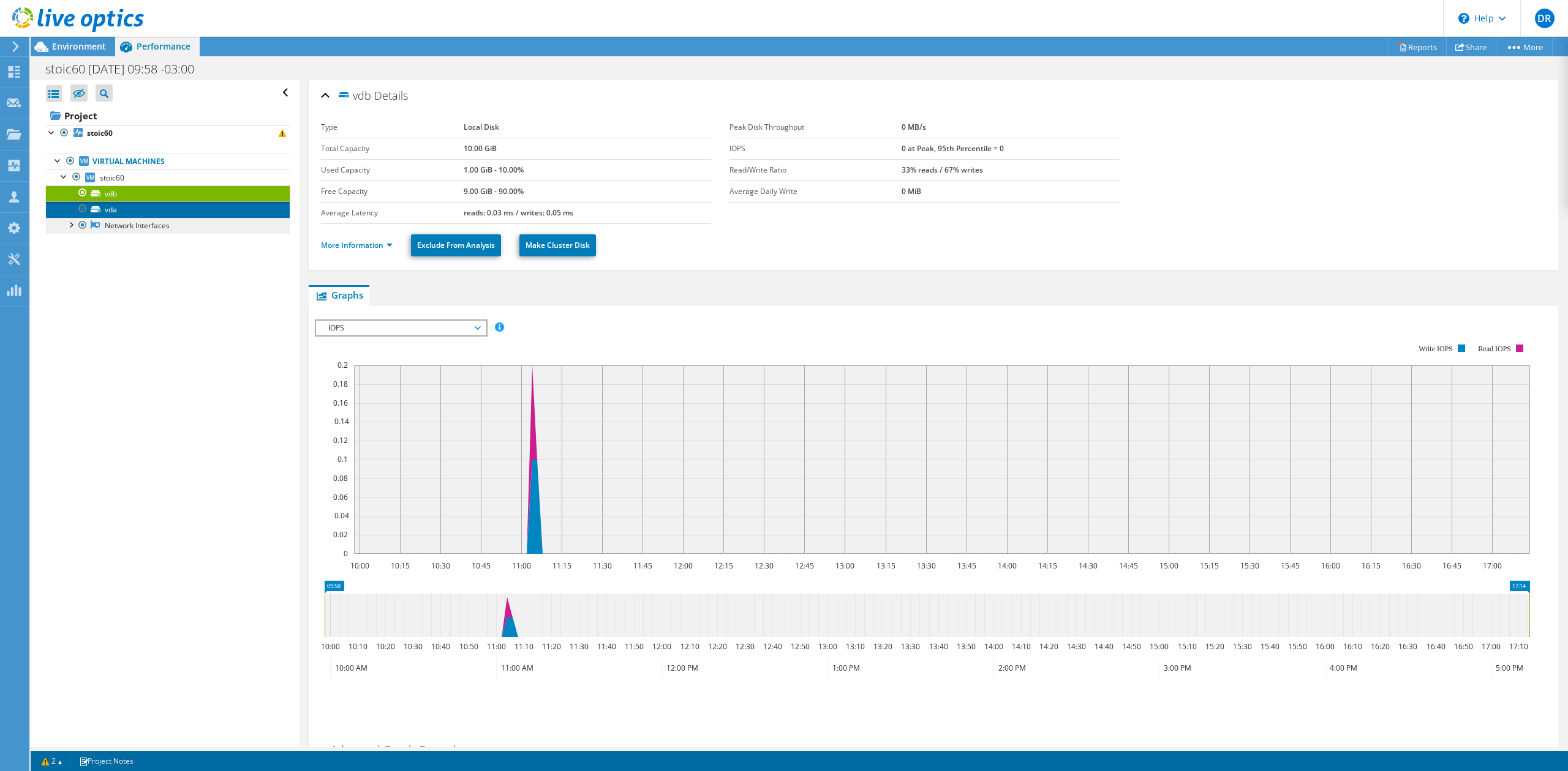
drag, startPoint x: 143, startPoint y: 214, endPoint x: 149, endPoint y: 229, distance: 16.2
click at [143, 214] on link "vda" at bounding box center [168, 209] width 244 height 16
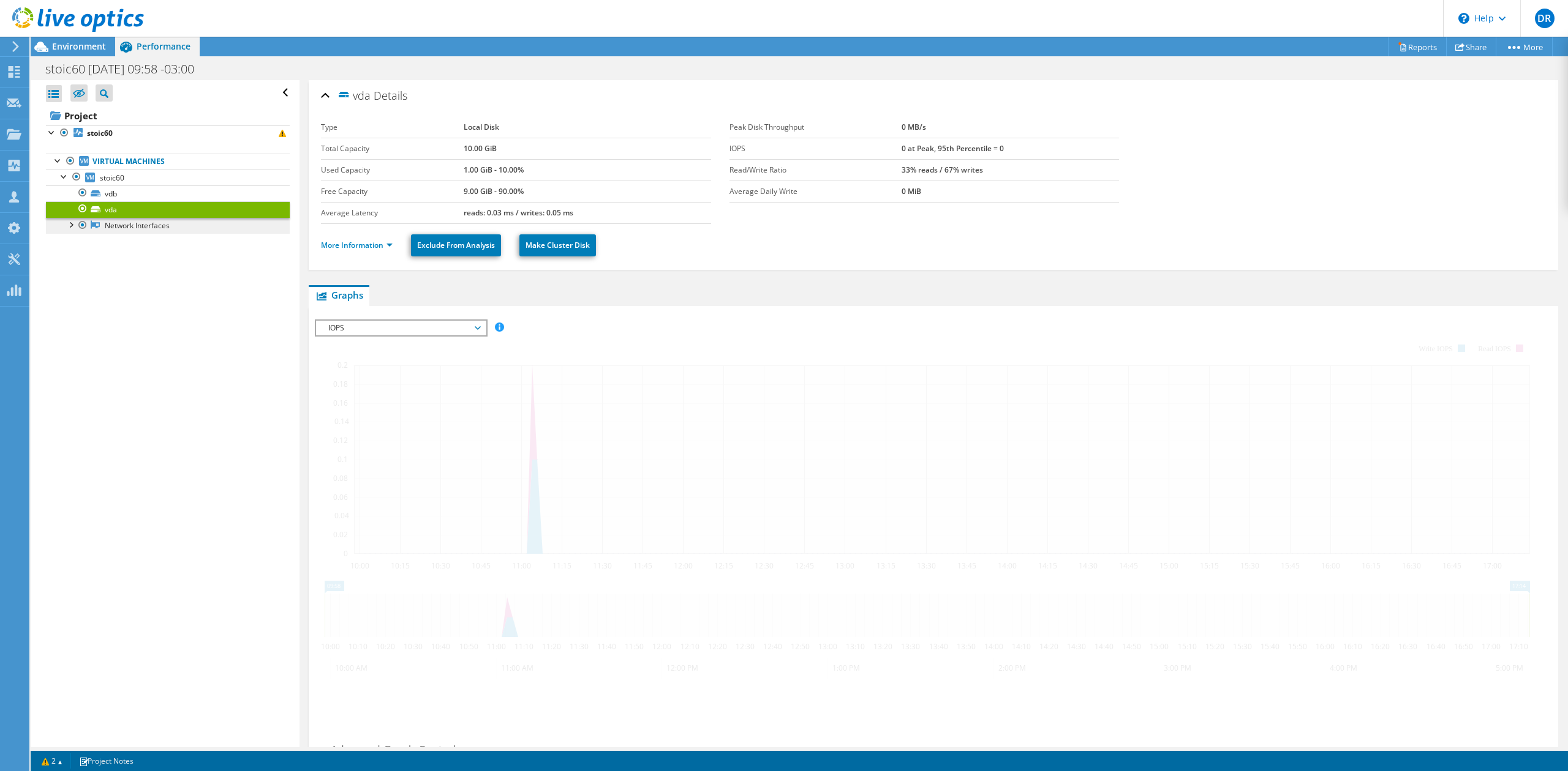
click at [154, 233] on link "Network Interfaces" at bounding box center [168, 225] width 244 height 16
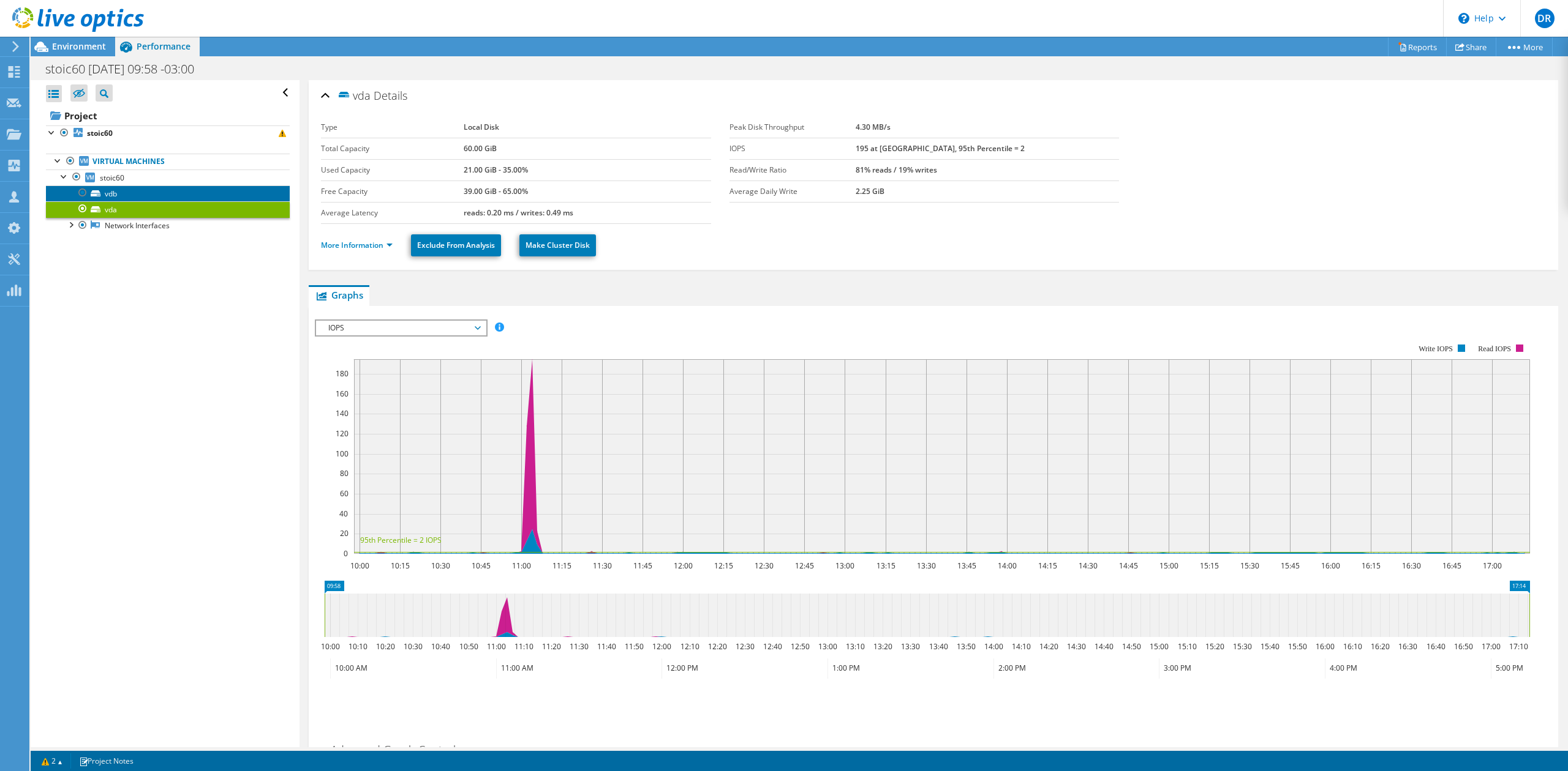
click at [121, 191] on link "vdb" at bounding box center [168, 193] width 244 height 16
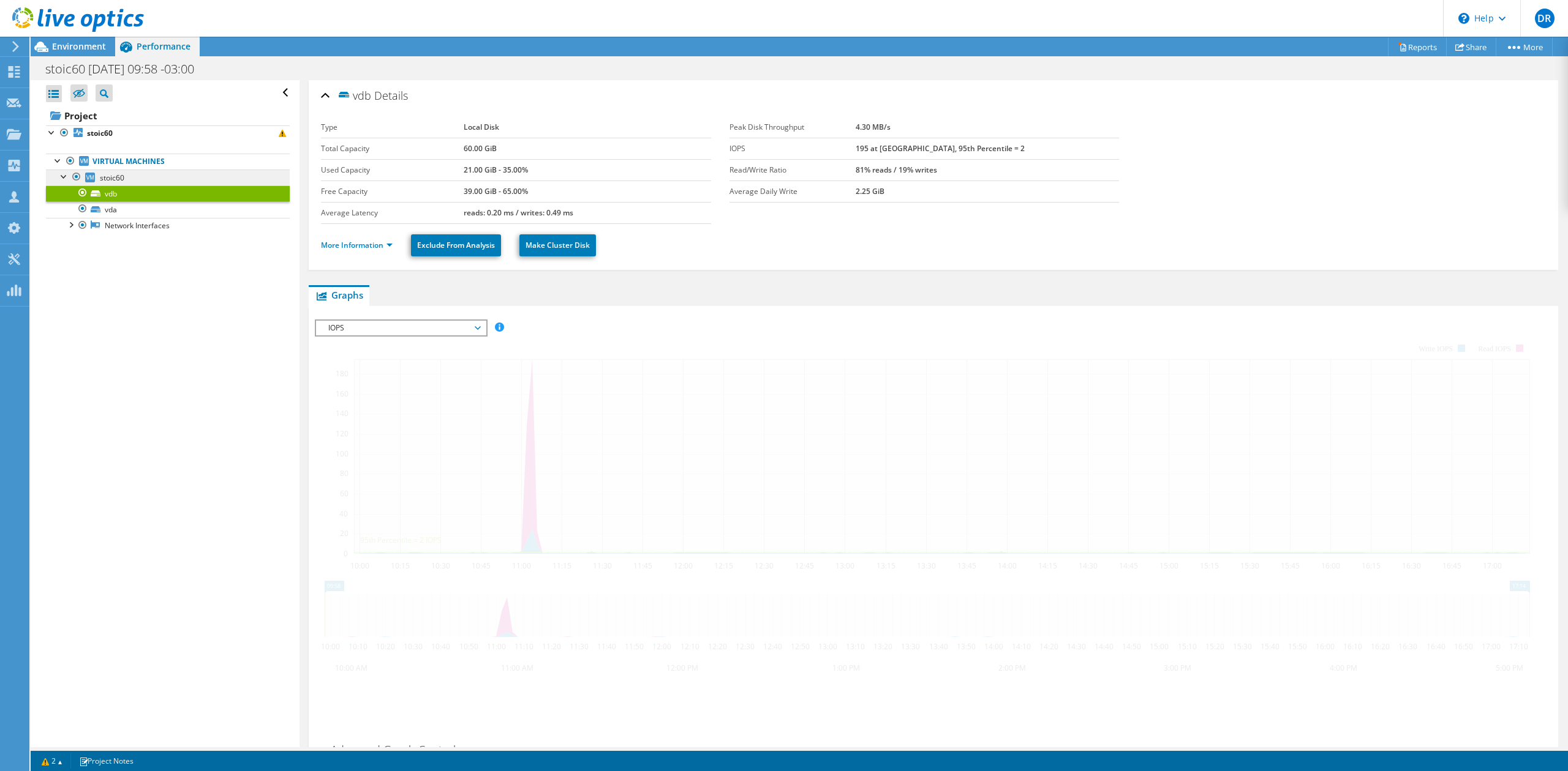
click at [128, 180] on link "stoic60" at bounding box center [168, 177] width 244 height 16
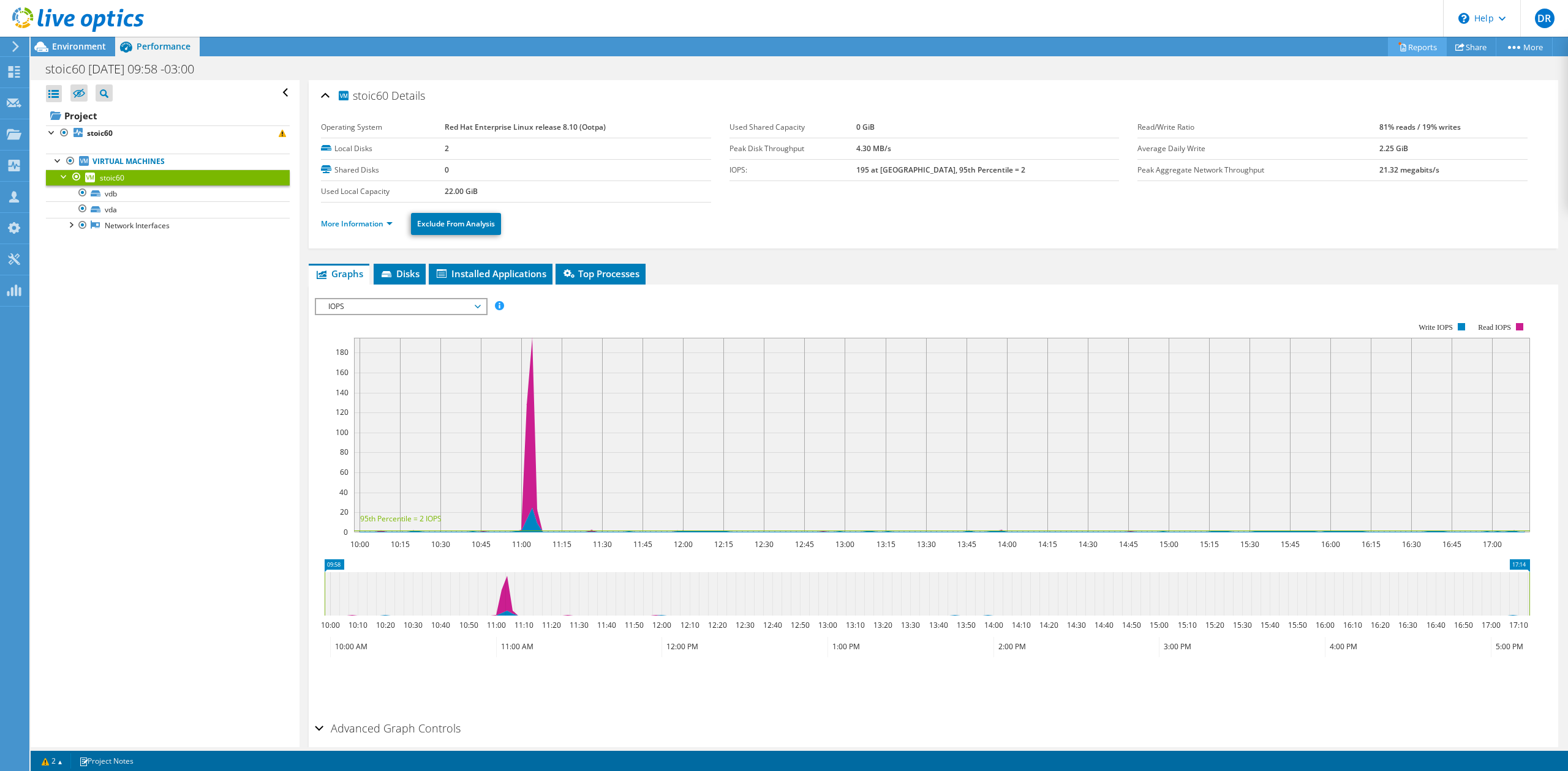
click at [1416, 47] on link "Reports" at bounding box center [1417, 47] width 59 height 19
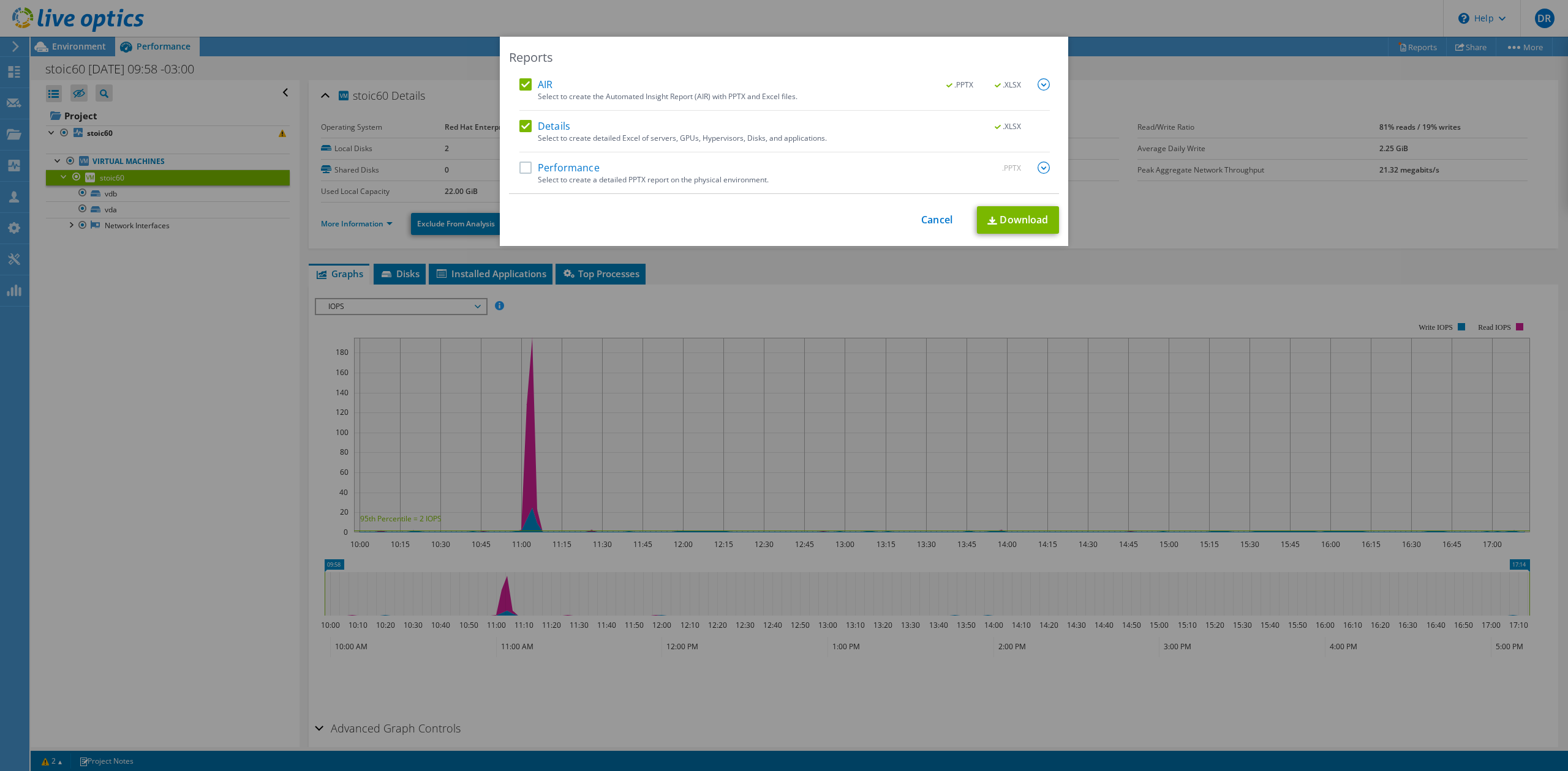
click at [523, 167] on label "Performance" at bounding box center [560, 168] width 80 height 12
click at [0, 0] on input "Performance" at bounding box center [0, 0] width 0 height 0
click at [1022, 225] on link "Download" at bounding box center [1018, 220] width 82 height 28
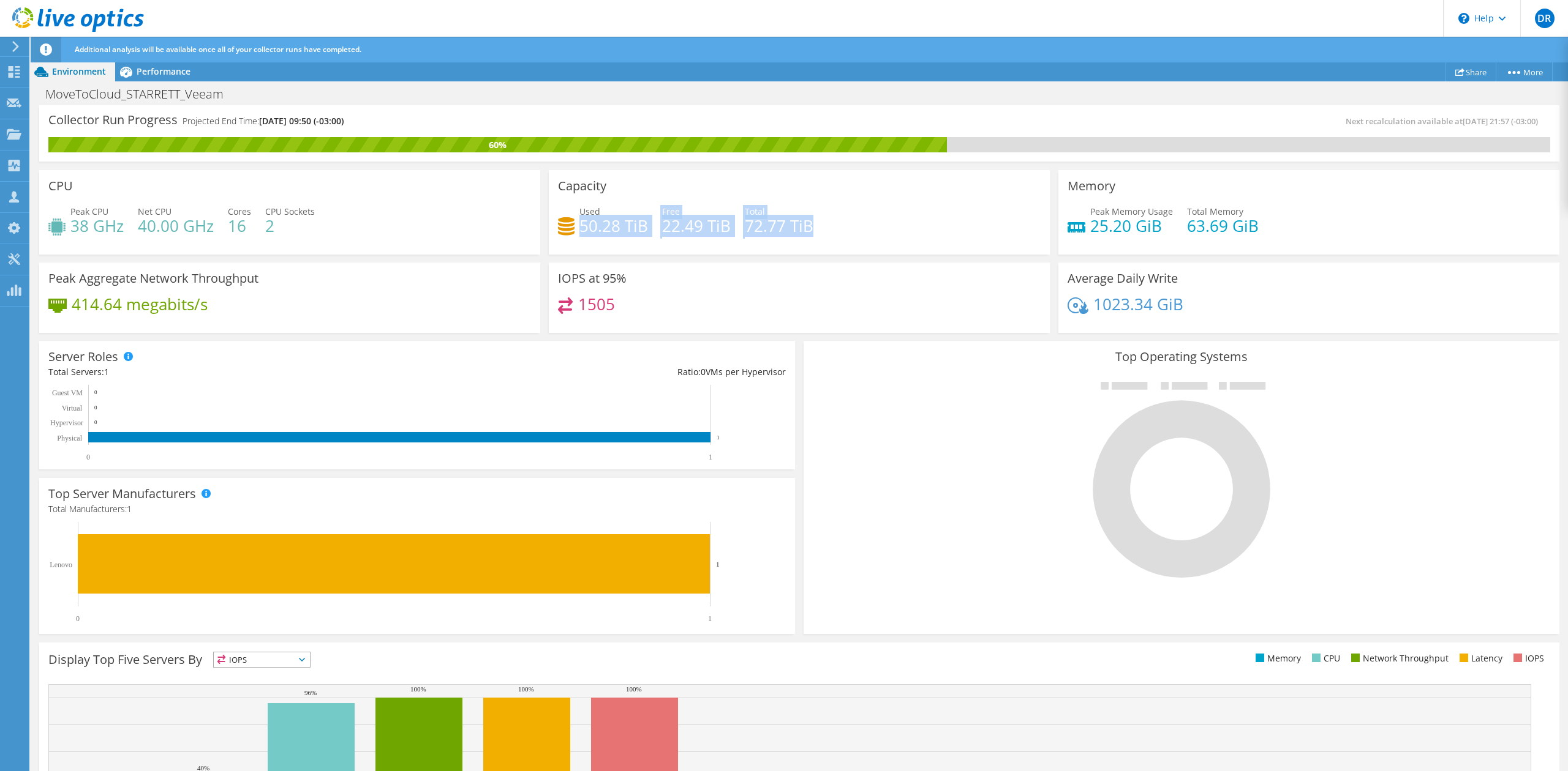
drag, startPoint x: 576, startPoint y: 226, endPoint x: 812, endPoint y: 223, distance: 236.0
click at [812, 223] on div "Used 50.28 TiB Free 22.49 TiB Total 72.77 TiB" at bounding box center [799, 225] width 483 height 40
click at [811, 241] on div "Used 50.28 TiB Free 22.49 TiB Total 72.77 TiB" at bounding box center [799, 225] width 483 height 40
click at [1125, 309] on h4 "1023.34 GiB" at bounding box center [1138, 304] width 90 height 14
click at [174, 69] on span "Performance" at bounding box center [163, 71] width 54 height 12
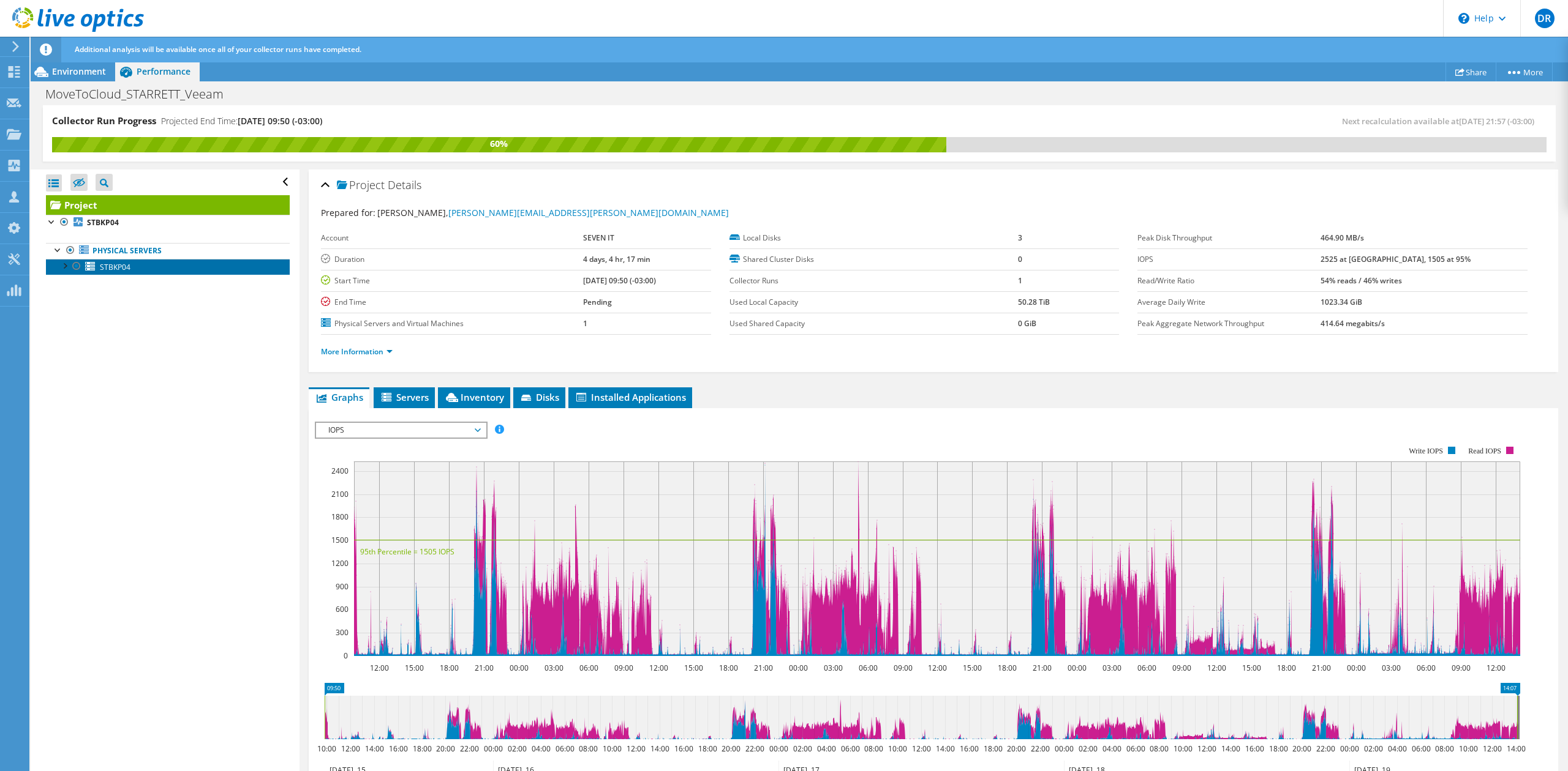
click at [109, 265] on span "STBKP04" at bounding box center [115, 267] width 31 height 10
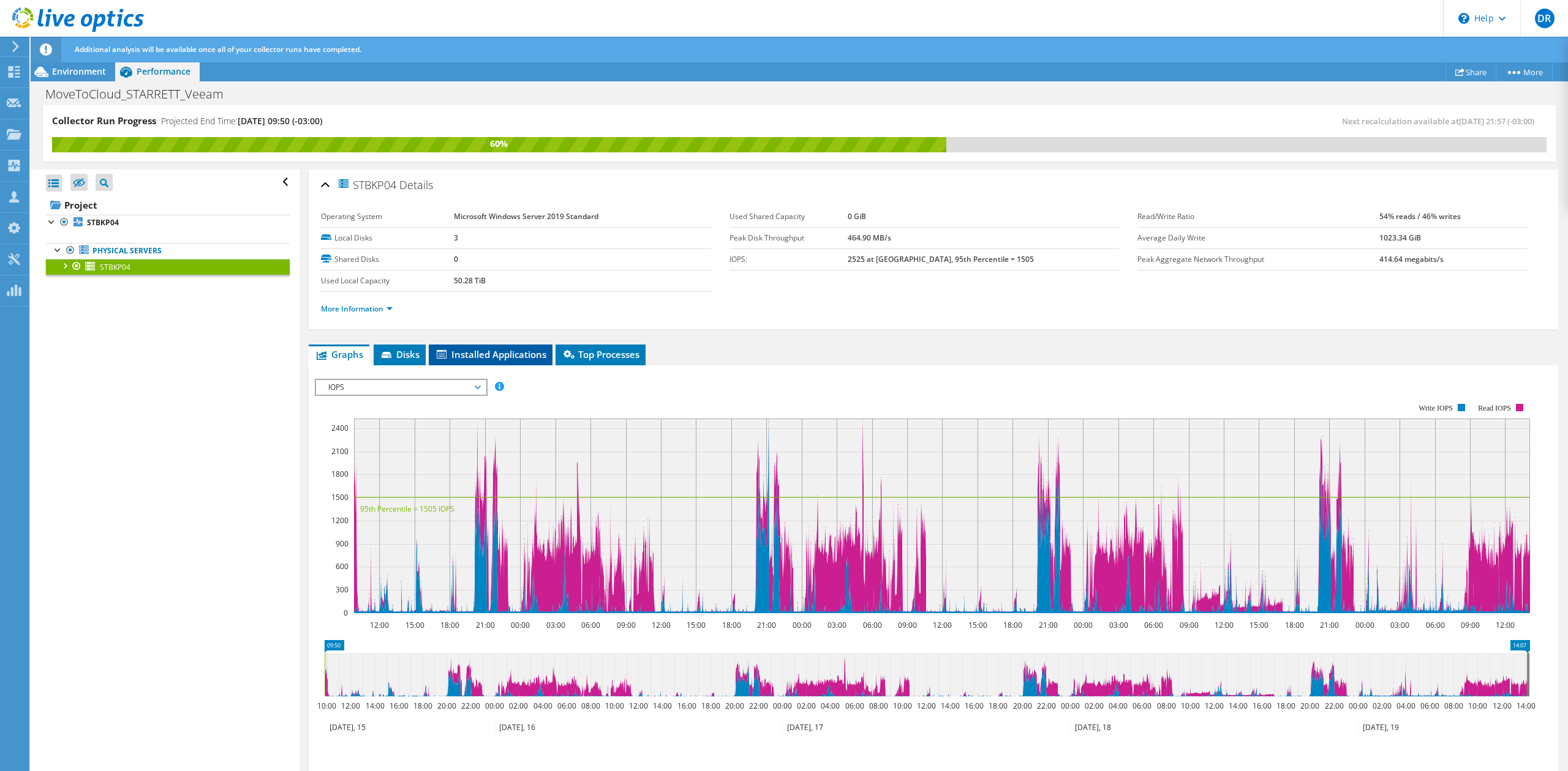
click at [525, 356] on span "Installed Applications" at bounding box center [490, 354] width 111 height 12
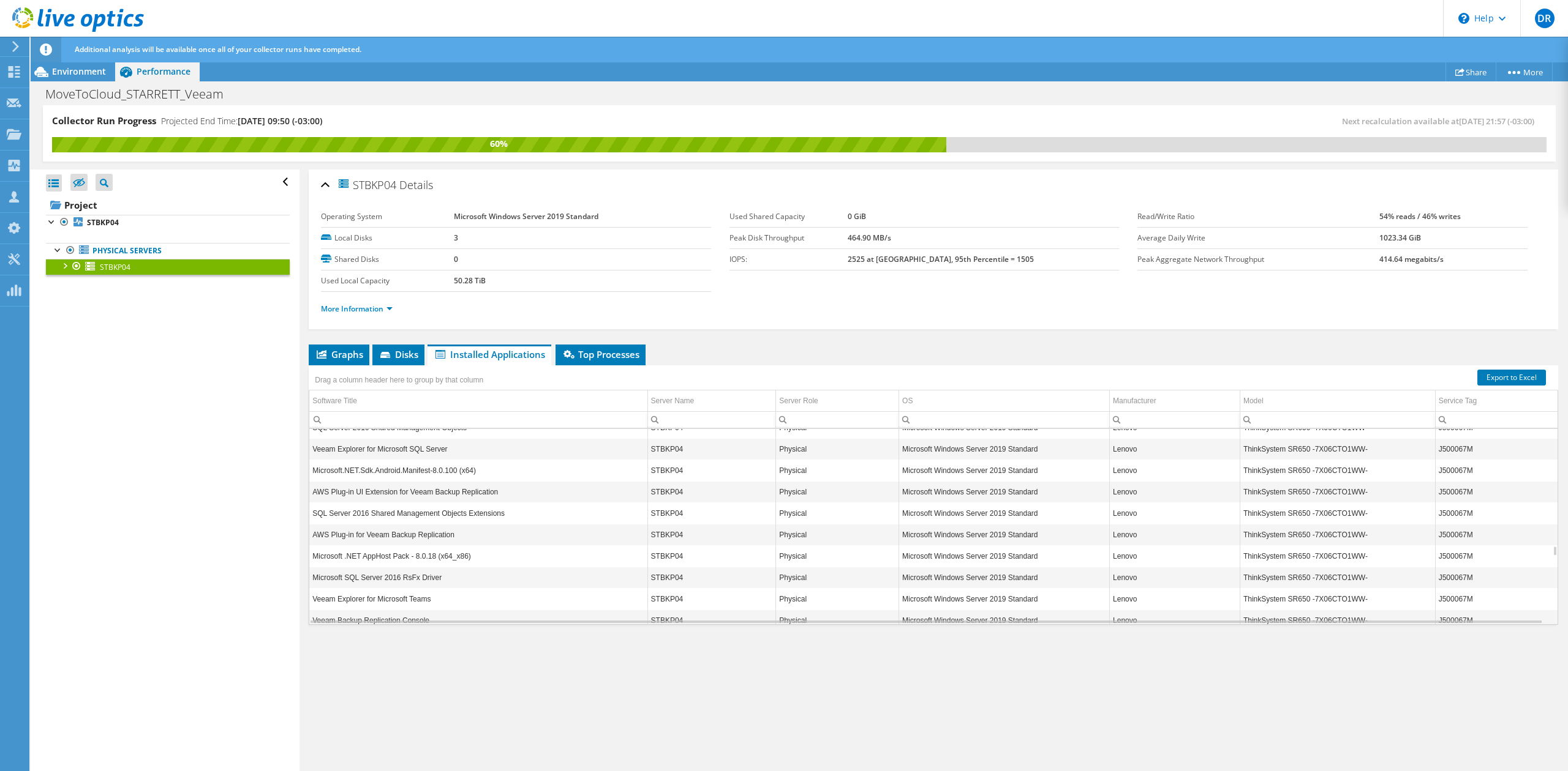
scroll to position [2253, 0]
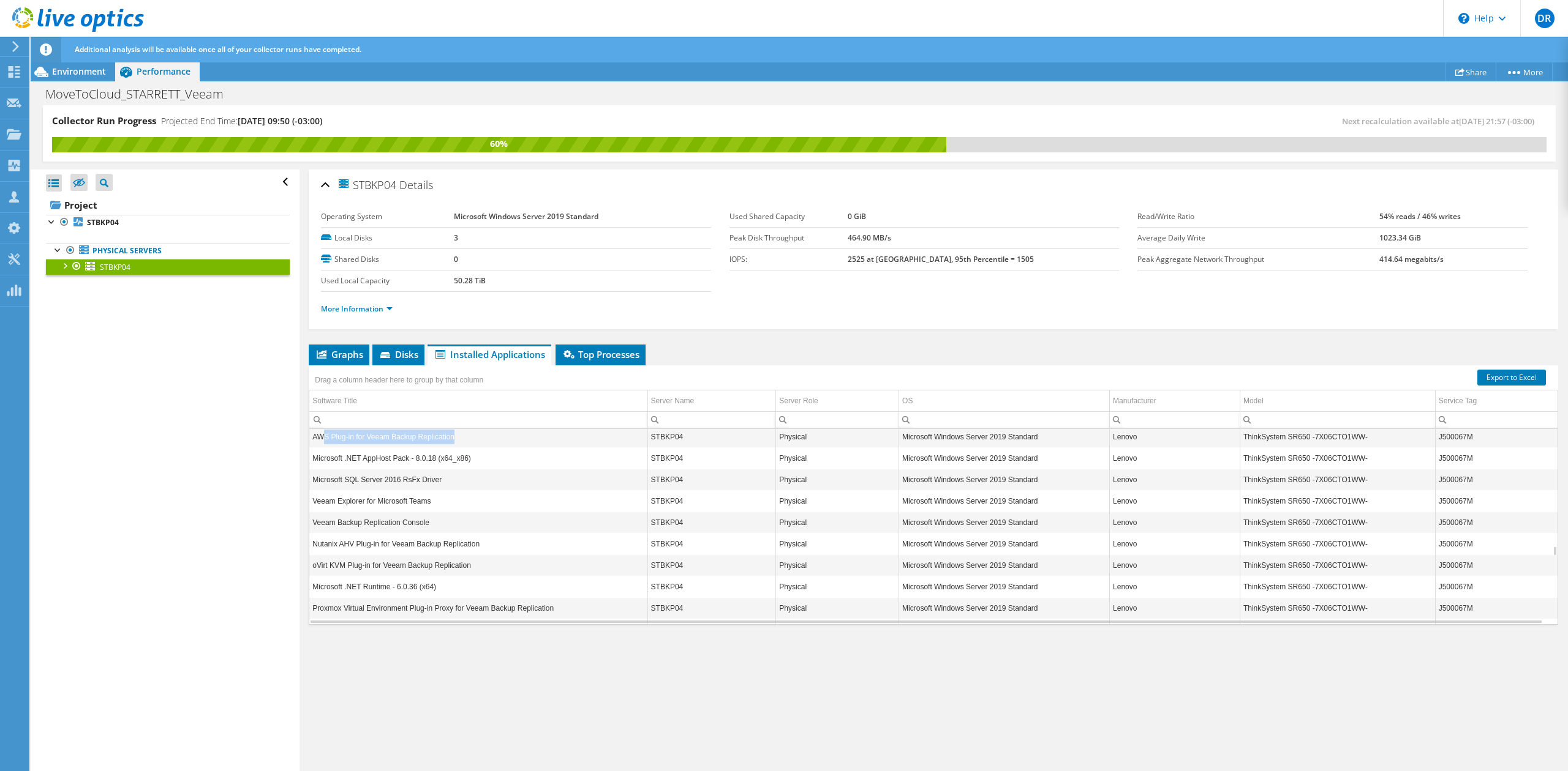
drag, startPoint x: 322, startPoint y: 457, endPoint x: 452, endPoint y: 453, distance: 130.1
click at [452, 447] on td "AWS Plug-in for Veeam Backup Replication" at bounding box center [478, 437] width 338 height 22
drag, startPoint x: 320, startPoint y: 550, endPoint x: 1362, endPoint y: 546, distance: 1042.0
click at [1362, 533] on tr "Veeam Backup Replication Console STBKP04 Physical Microsoft Windows Server 2019…" at bounding box center [933, 523] width 1248 height 22
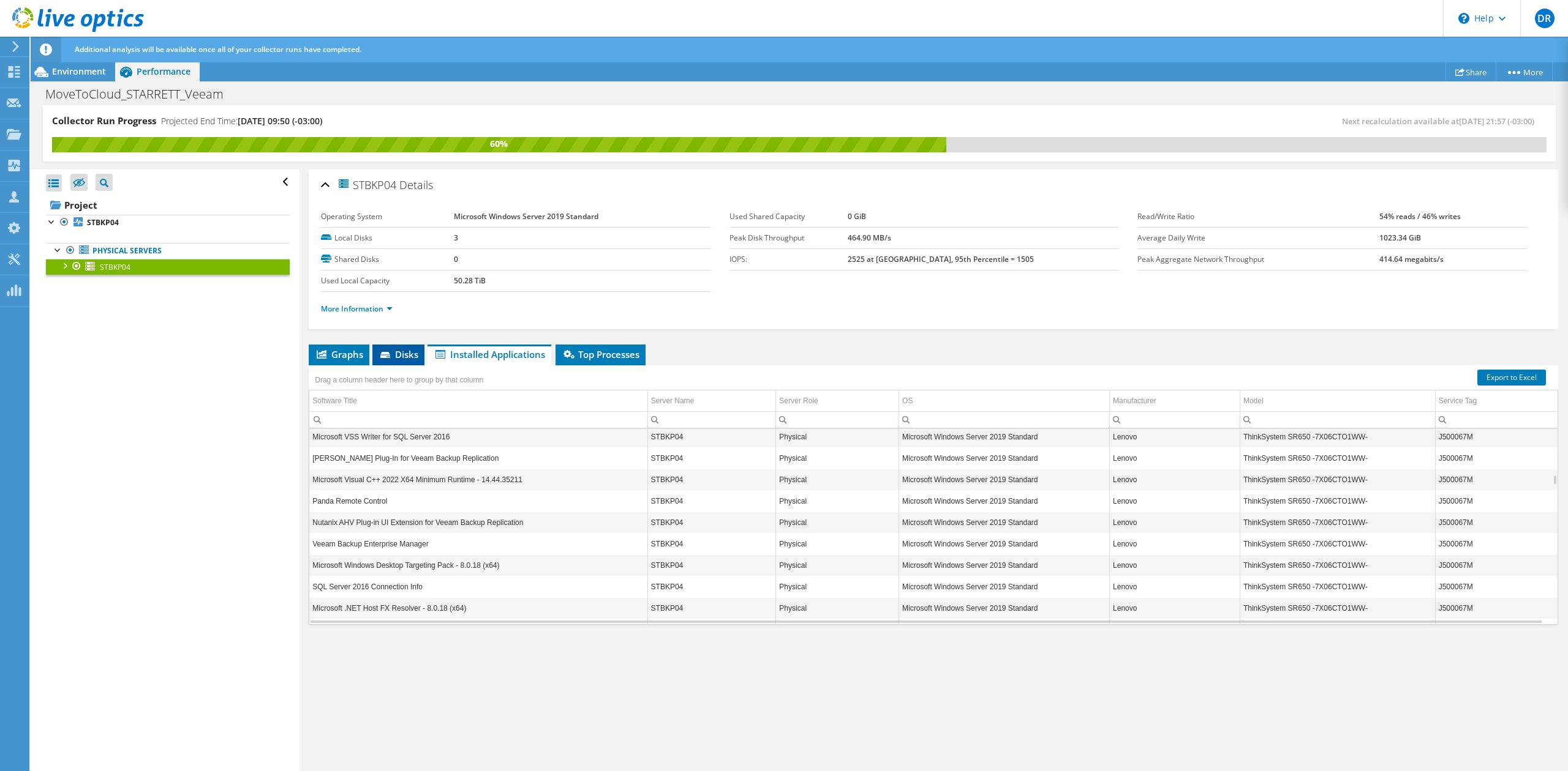
click at [409, 355] on span "Disks" at bounding box center [398, 354] width 40 height 12
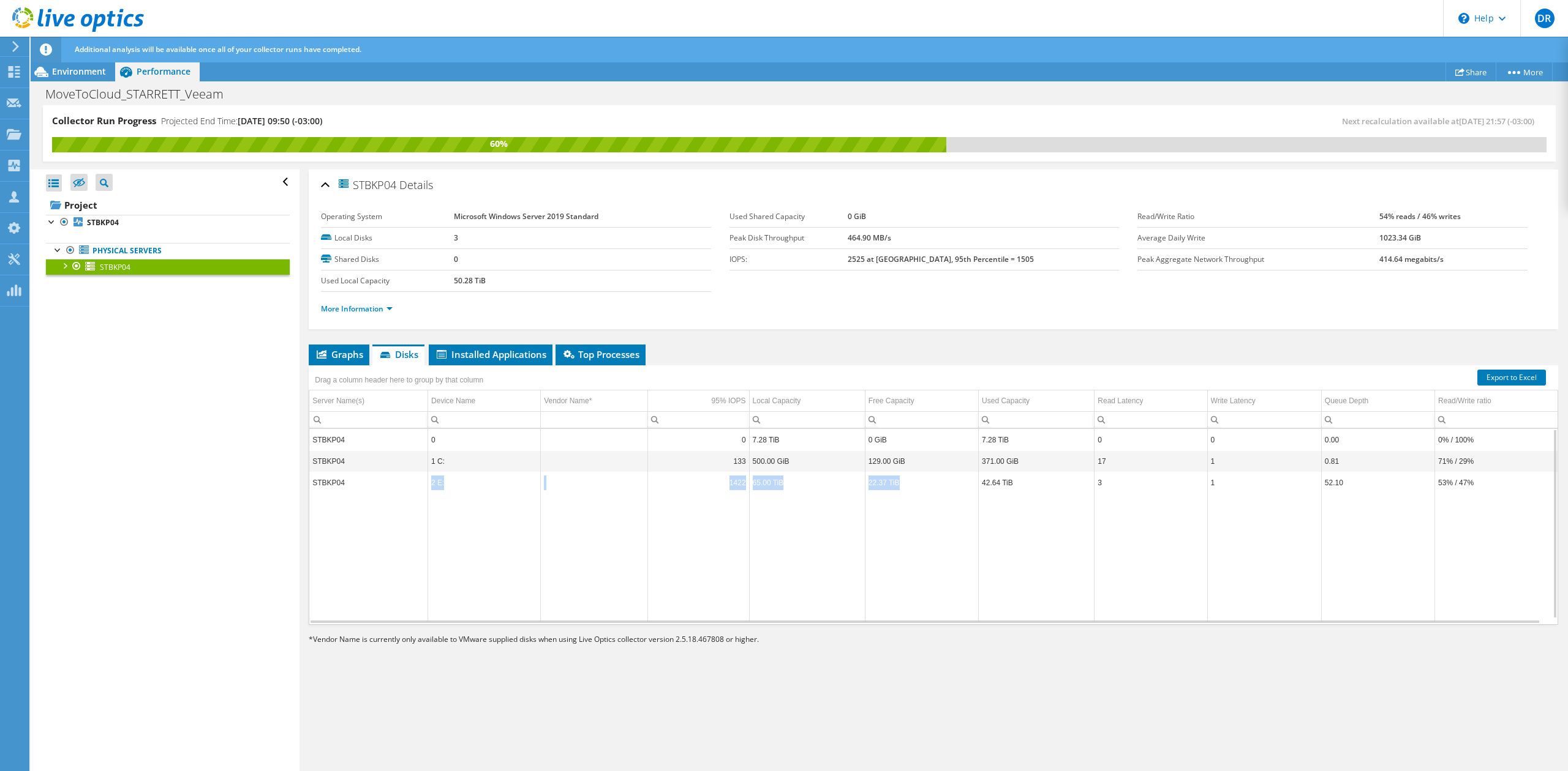
drag, startPoint x: 369, startPoint y: 492, endPoint x: 902, endPoint y: 490, distance: 533.0
click at [902, 490] on tr "STBKP04 2 E: 1422 65.00 TiB 22.37 TiB 42.64 TiB 3 1 52.10 53% / 47%" at bounding box center [933, 483] width 1248 height 22
click at [902, 490] on td "22.37 TiB" at bounding box center [922, 483] width 113 height 22
